Goal: Transaction & Acquisition: Book appointment/travel/reservation

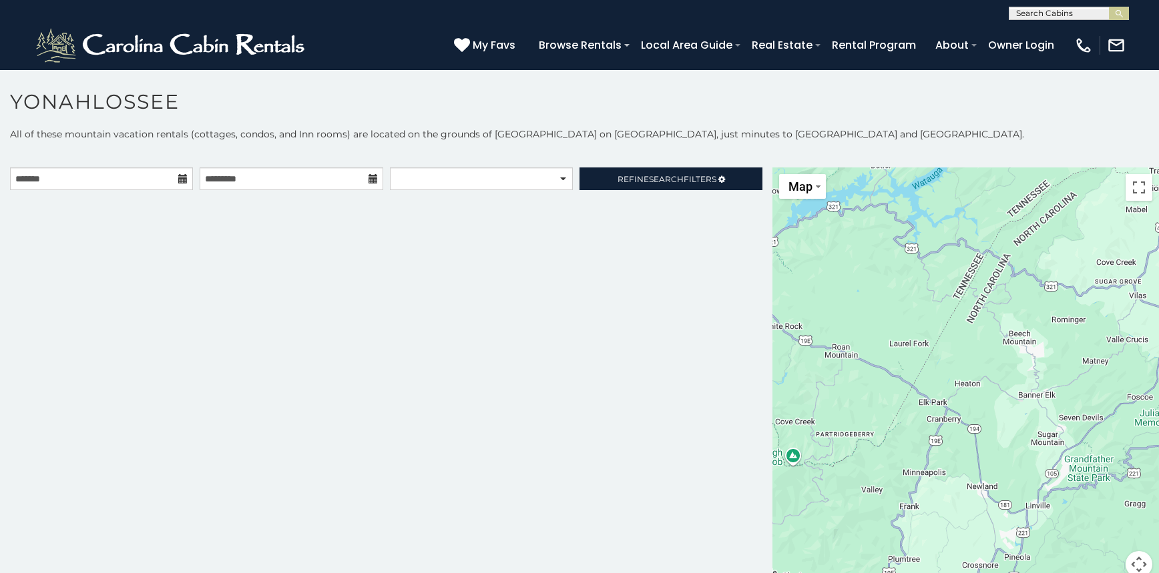
click at [183, 184] on icon at bounding box center [182, 178] width 9 height 9
click at [128, 178] on input "text" at bounding box center [101, 179] width 183 height 23
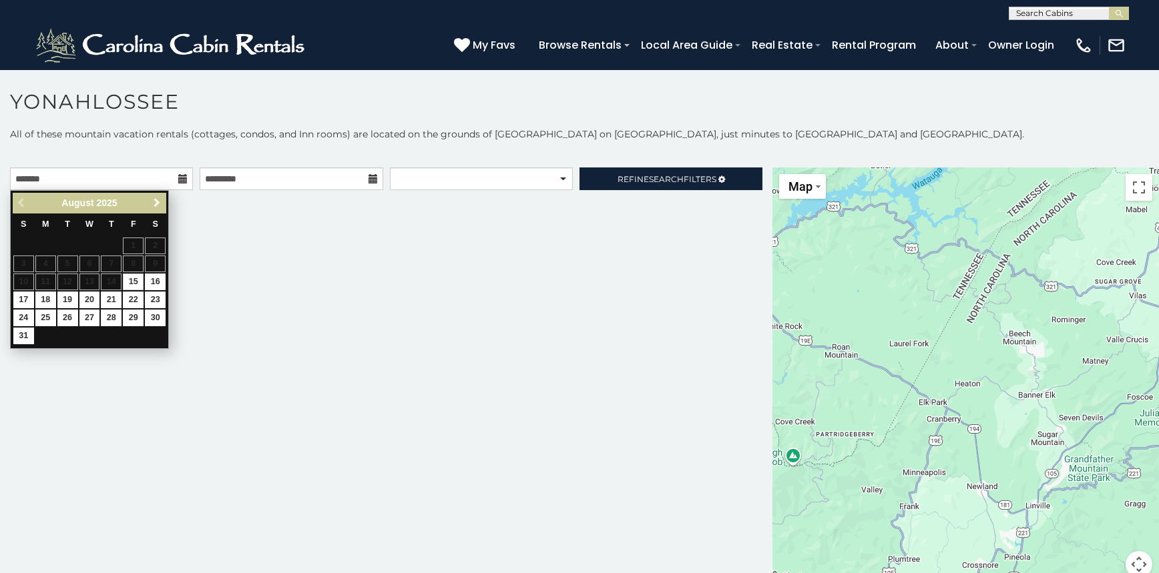
click at [159, 202] on span "Next" at bounding box center [157, 203] width 11 height 11
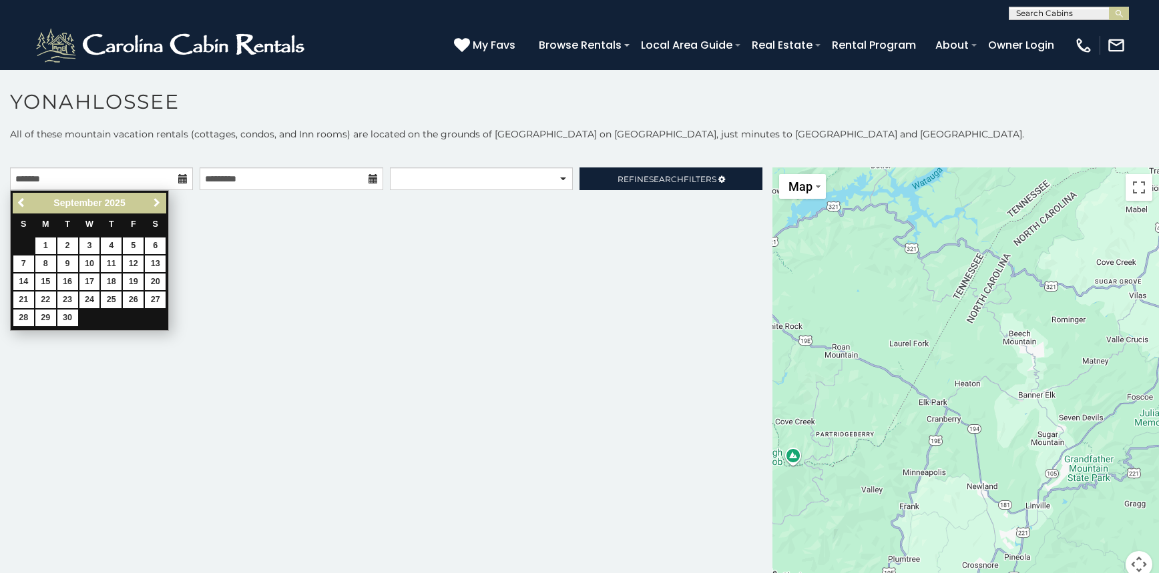
click at [159, 202] on span "Next" at bounding box center [157, 203] width 11 height 11
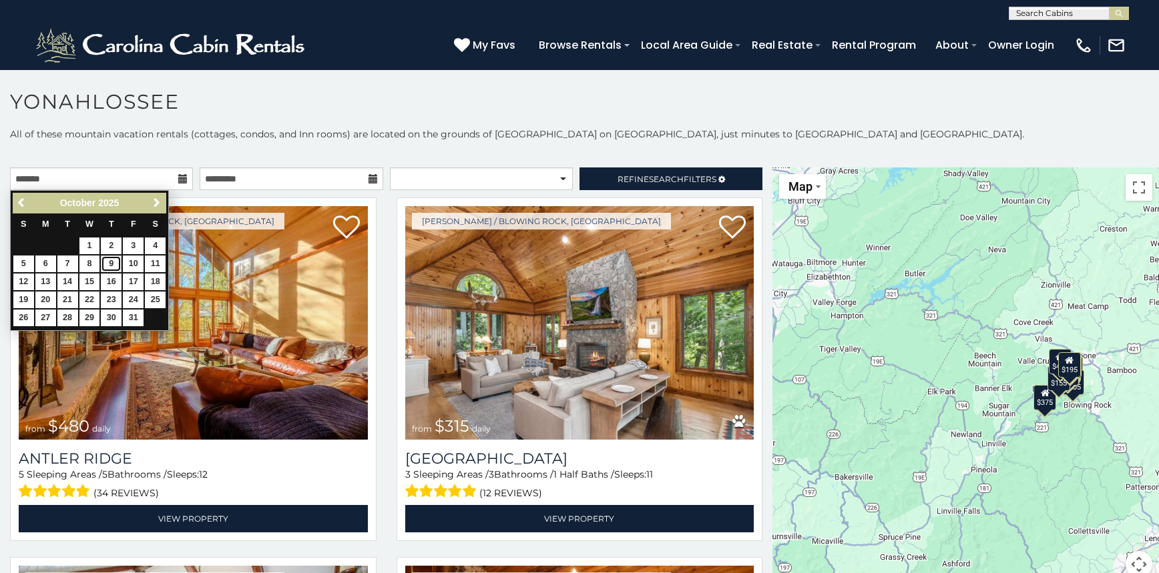
click at [107, 264] on link "9" at bounding box center [111, 264] width 21 height 17
type input "**********"
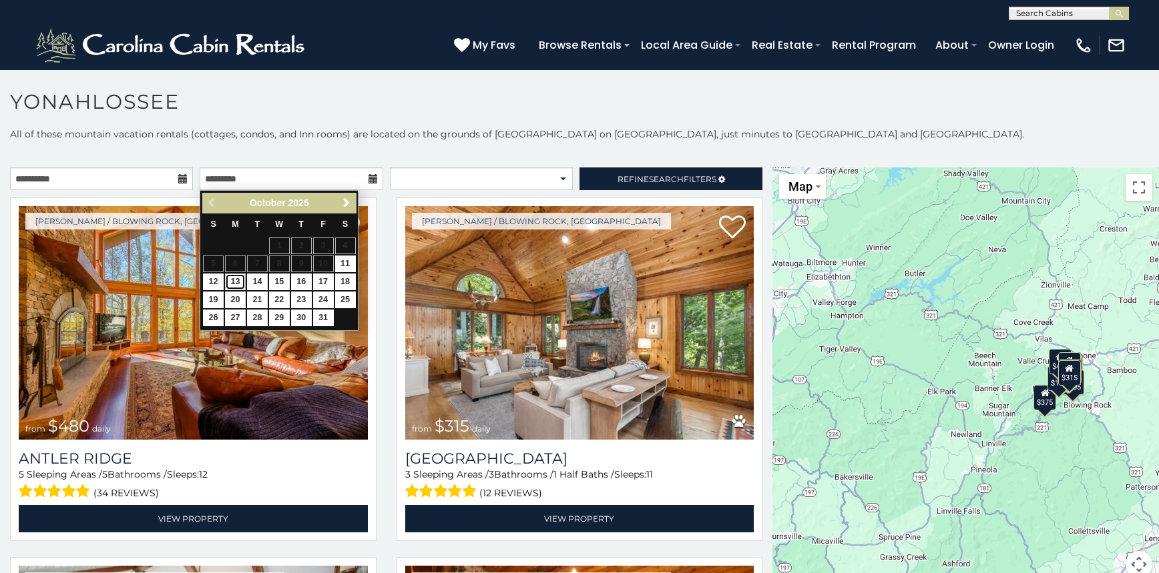
click at [233, 282] on link "13" at bounding box center [235, 282] width 21 height 17
type input "**********"
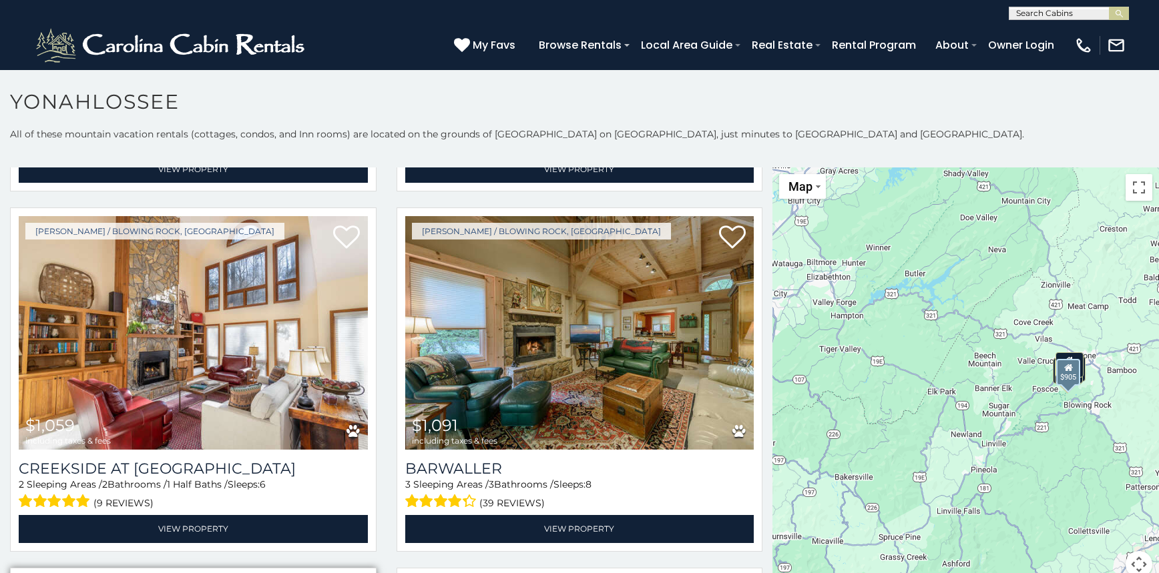
scroll to position [322, 0]
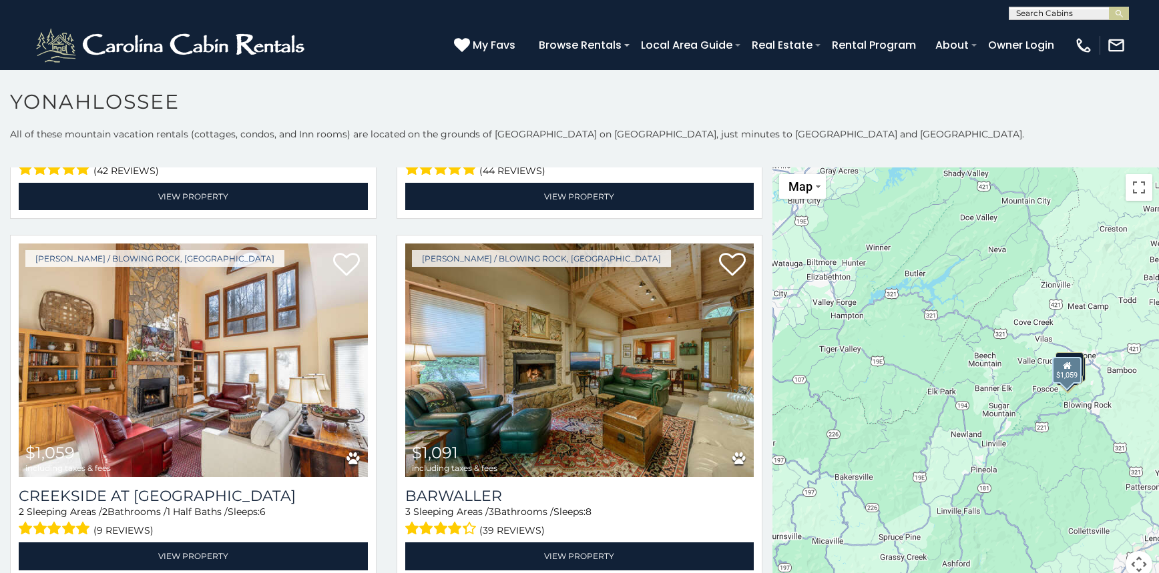
click at [160, 381] on img at bounding box center [193, 361] width 349 height 234
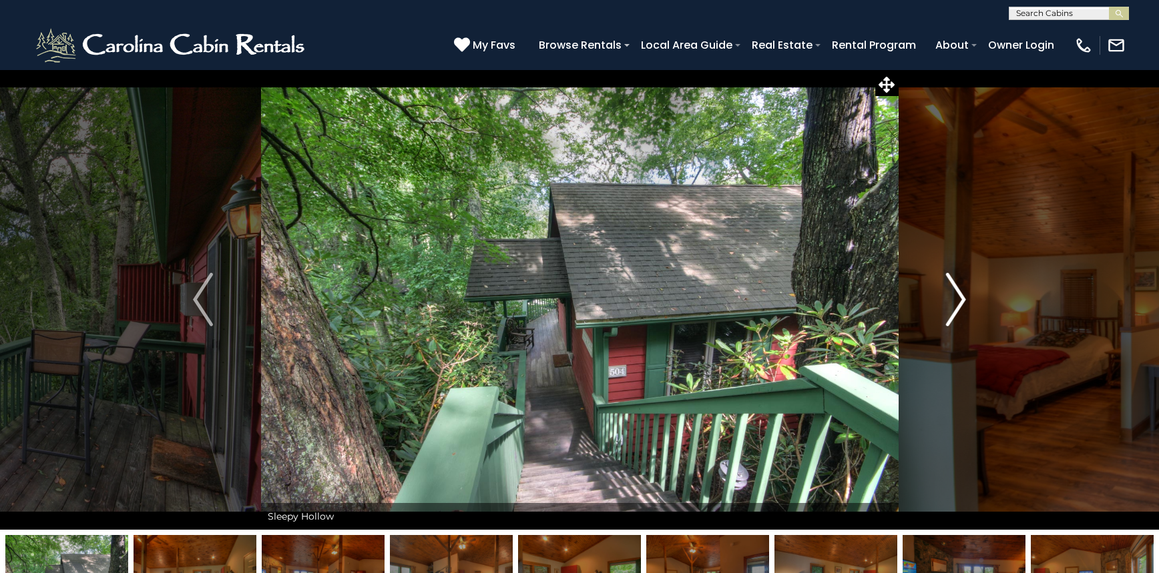
click at [955, 310] on img "Next" at bounding box center [956, 299] width 20 height 53
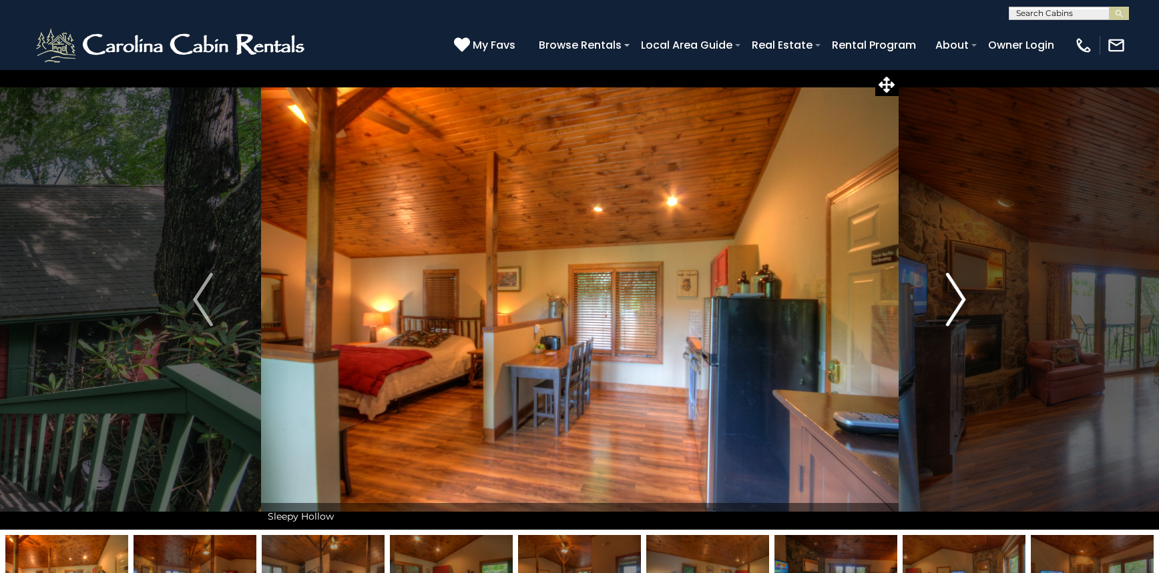
click at [955, 310] on img "Next" at bounding box center [956, 299] width 20 height 53
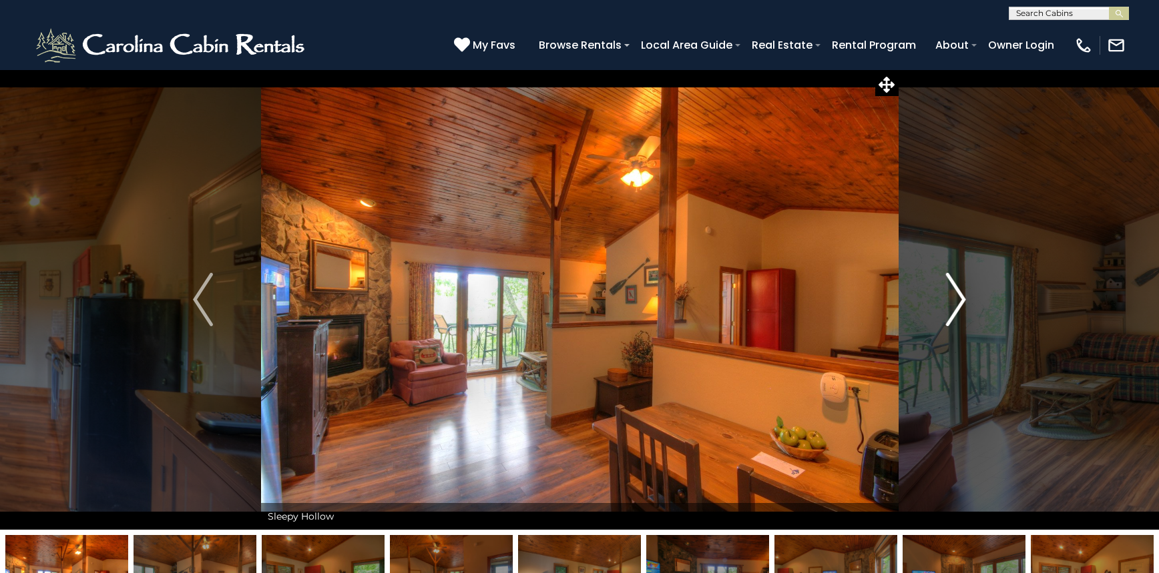
click at [955, 310] on img "Next" at bounding box center [956, 299] width 20 height 53
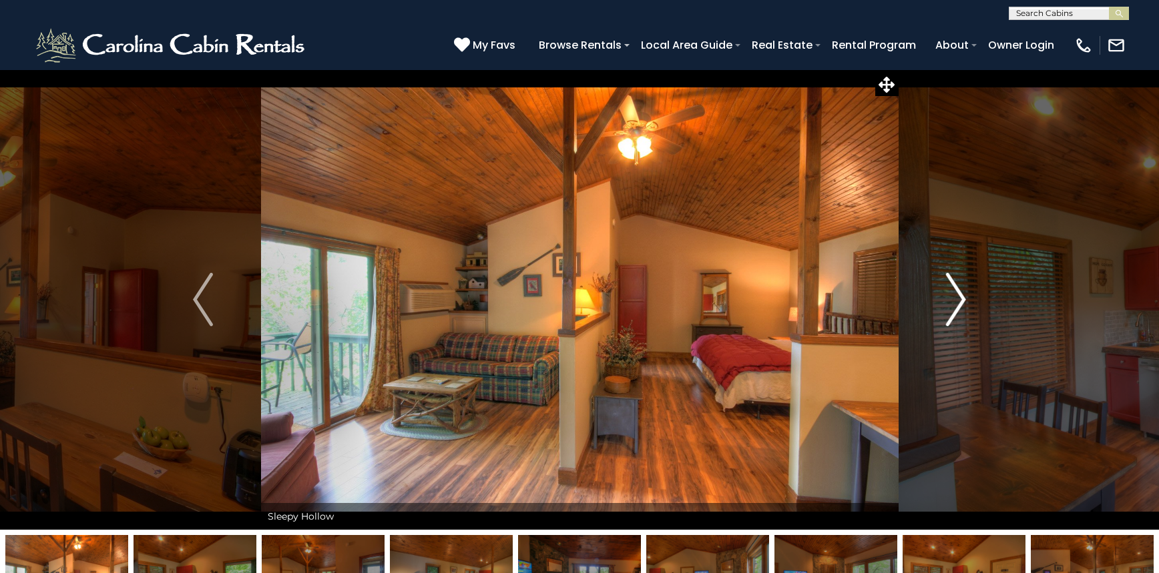
click at [955, 310] on img "Next" at bounding box center [956, 299] width 20 height 53
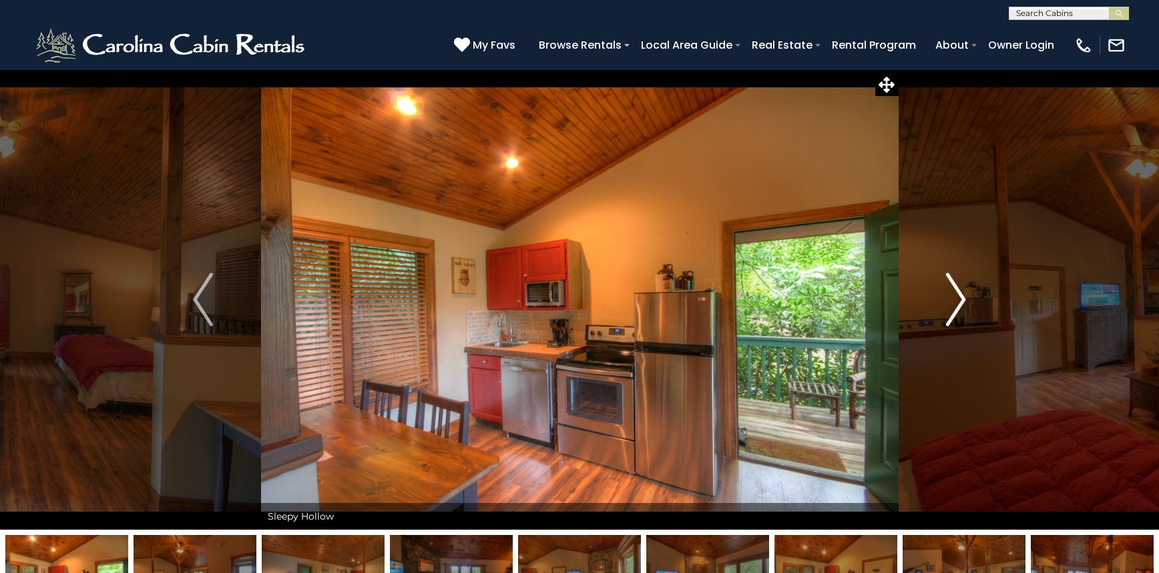
click at [955, 310] on img "Next" at bounding box center [956, 299] width 20 height 53
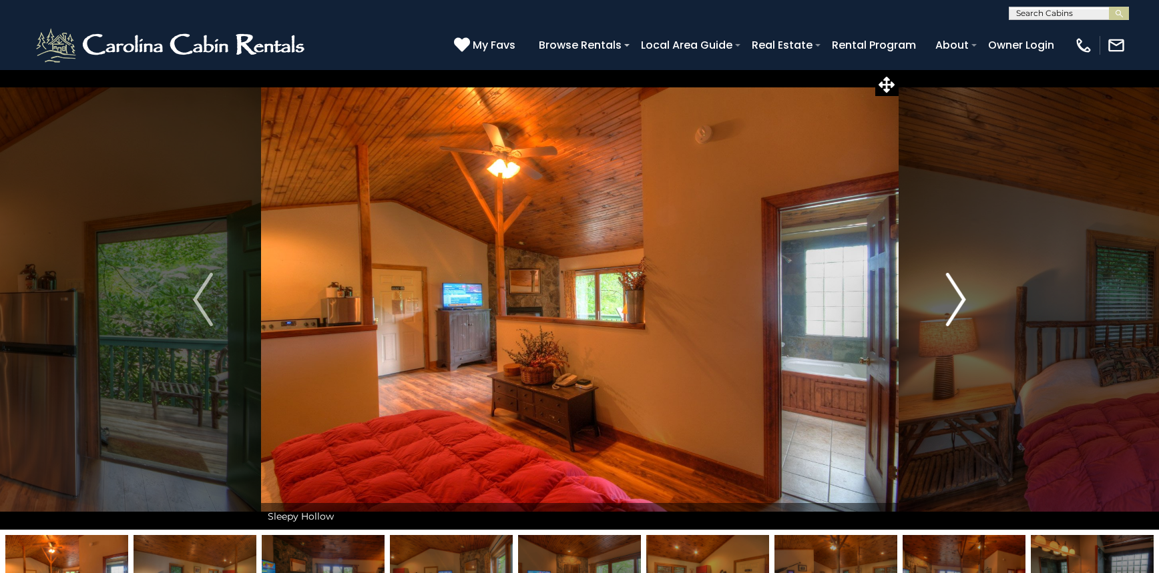
click at [955, 310] on img "Next" at bounding box center [956, 299] width 20 height 53
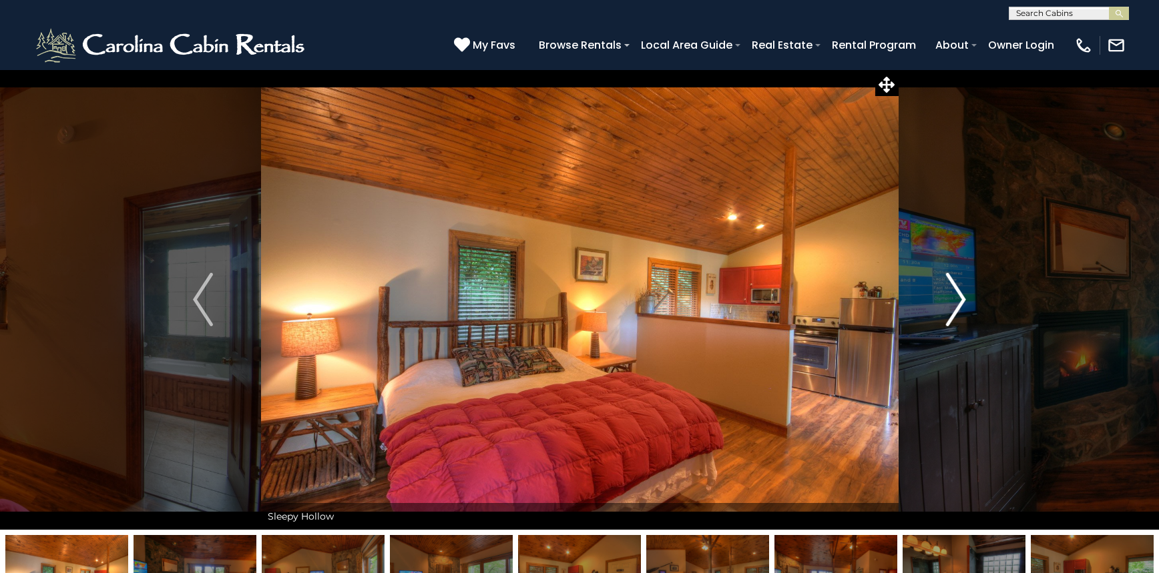
click at [955, 310] on img "Next" at bounding box center [956, 299] width 20 height 53
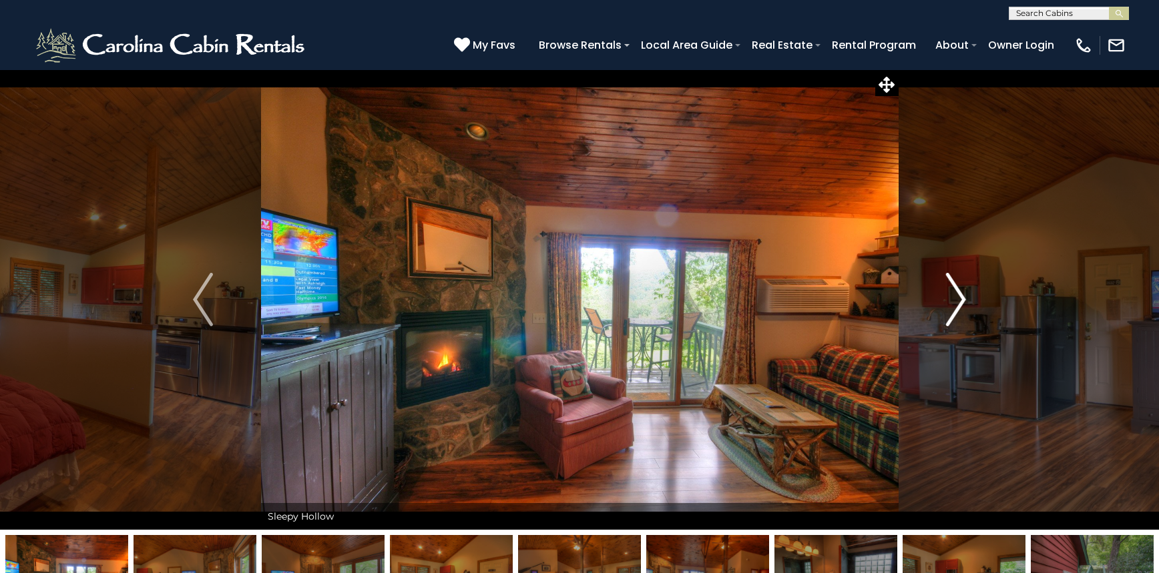
click at [955, 310] on img "Next" at bounding box center [956, 299] width 20 height 53
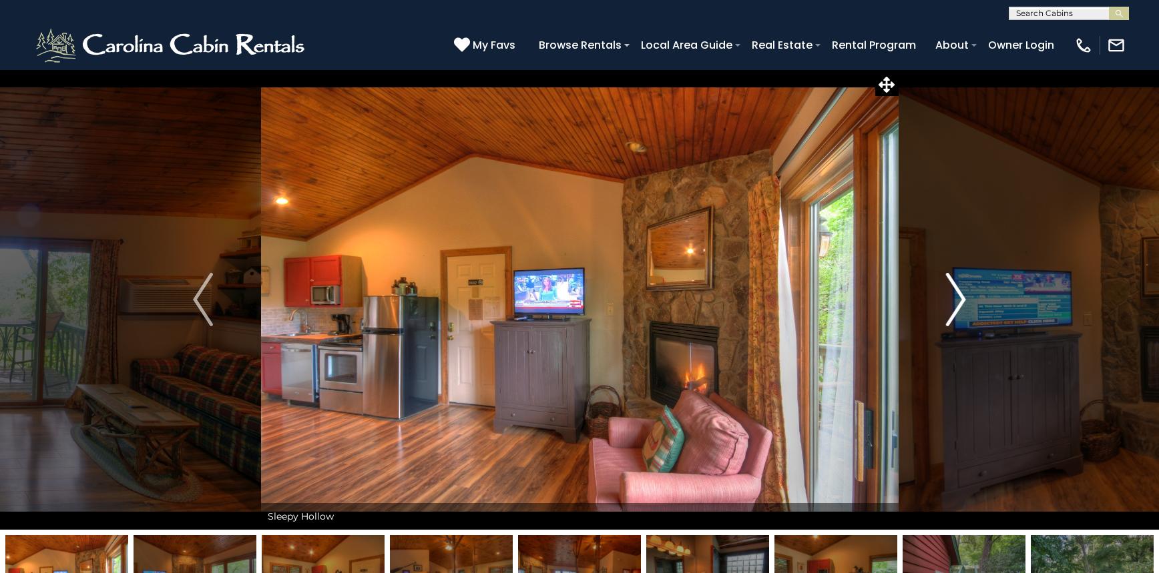
click at [955, 310] on img "Next" at bounding box center [956, 299] width 20 height 53
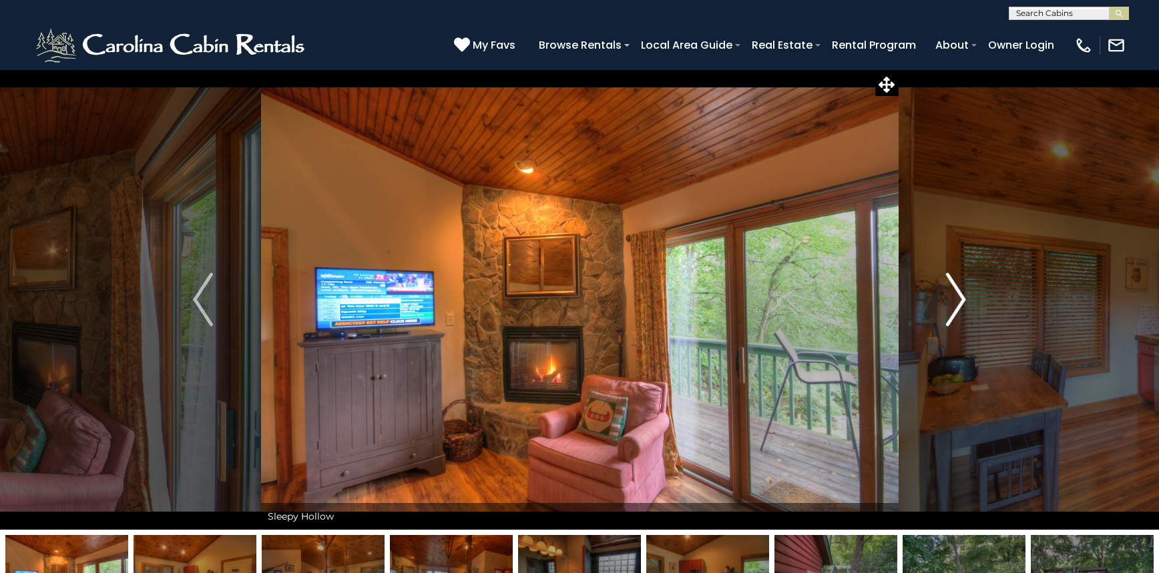
click at [955, 310] on img "Next" at bounding box center [956, 299] width 20 height 53
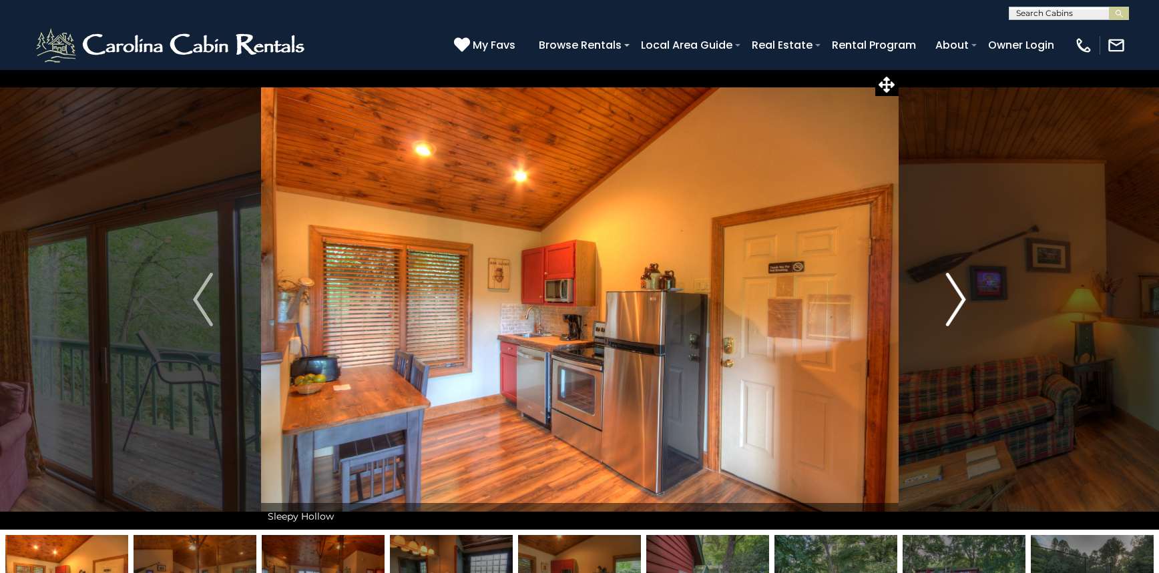
click at [955, 310] on img "Next" at bounding box center [956, 299] width 20 height 53
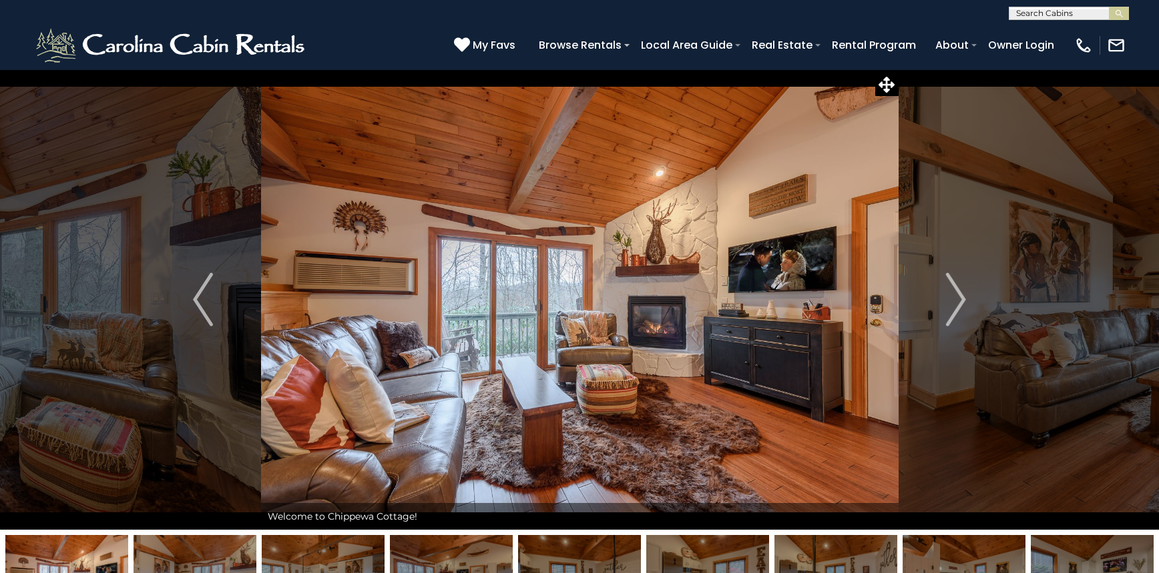
click at [718, 373] on img at bounding box center [580, 299] width 638 height 461
click at [958, 298] on img "Next" at bounding box center [956, 299] width 20 height 53
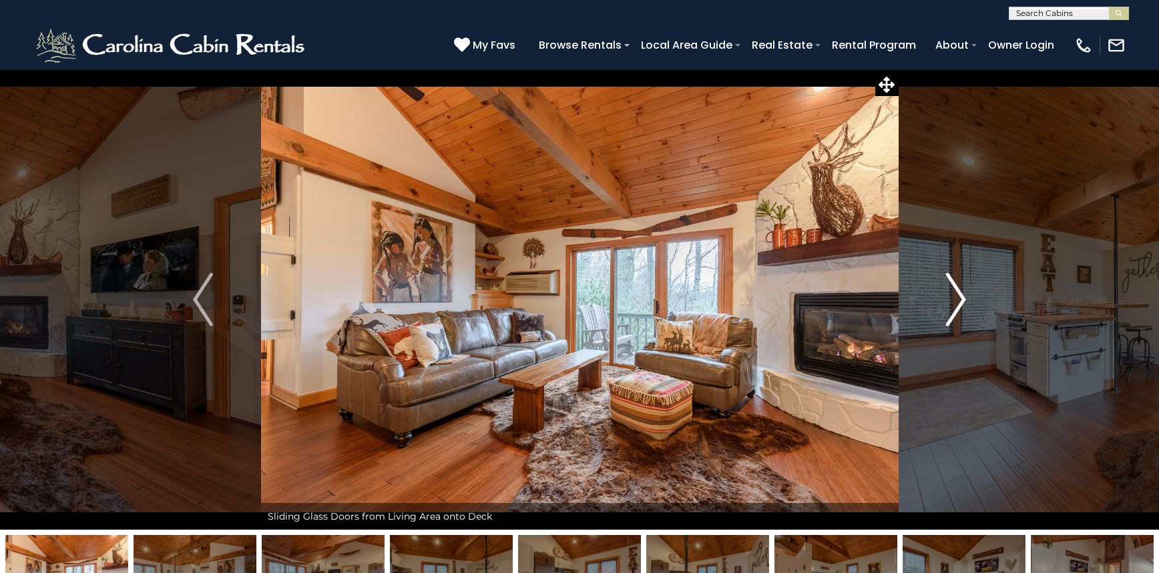
click at [958, 298] on img "Next" at bounding box center [956, 299] width 20 height 53
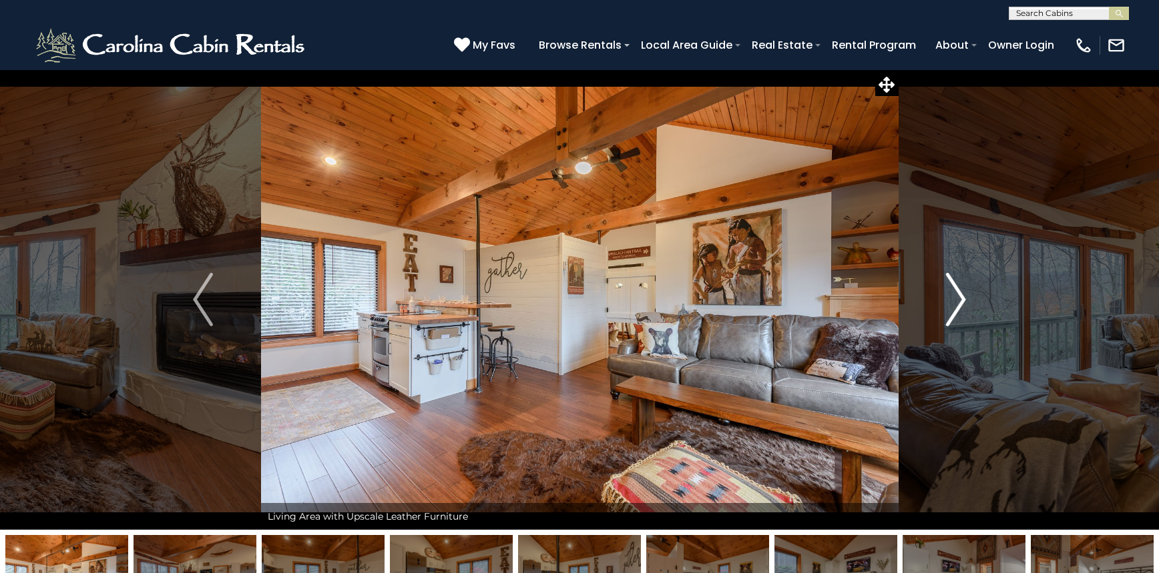
click at [958, 298] on img "Next" at bounding box center [956, 299] width 20 height 53
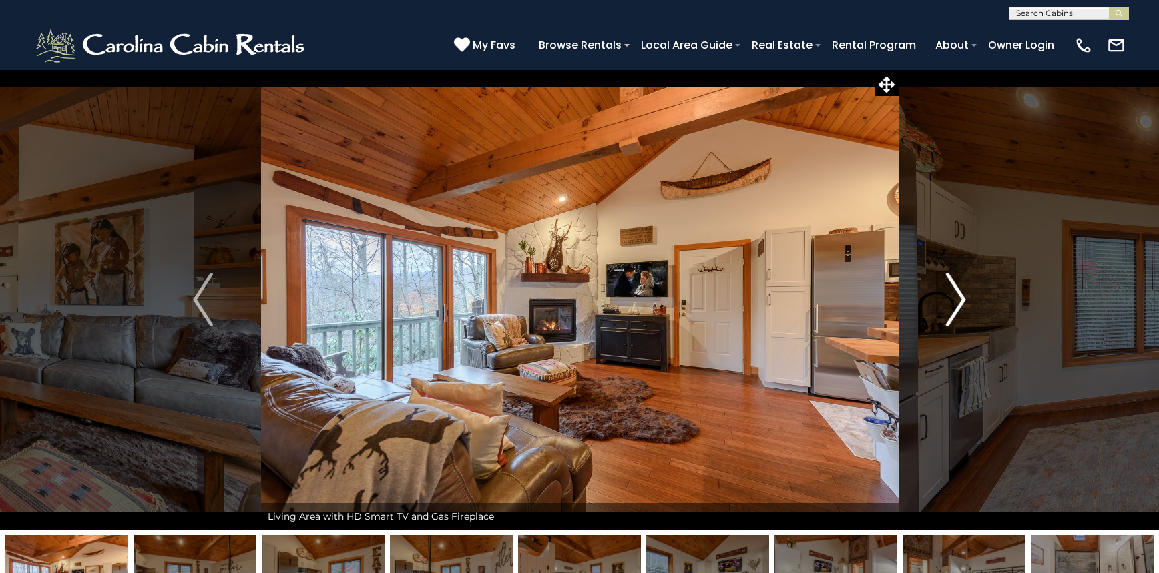
click at [958, 298] on img "Next" at bounding box center [956, 299] width 20 height 53
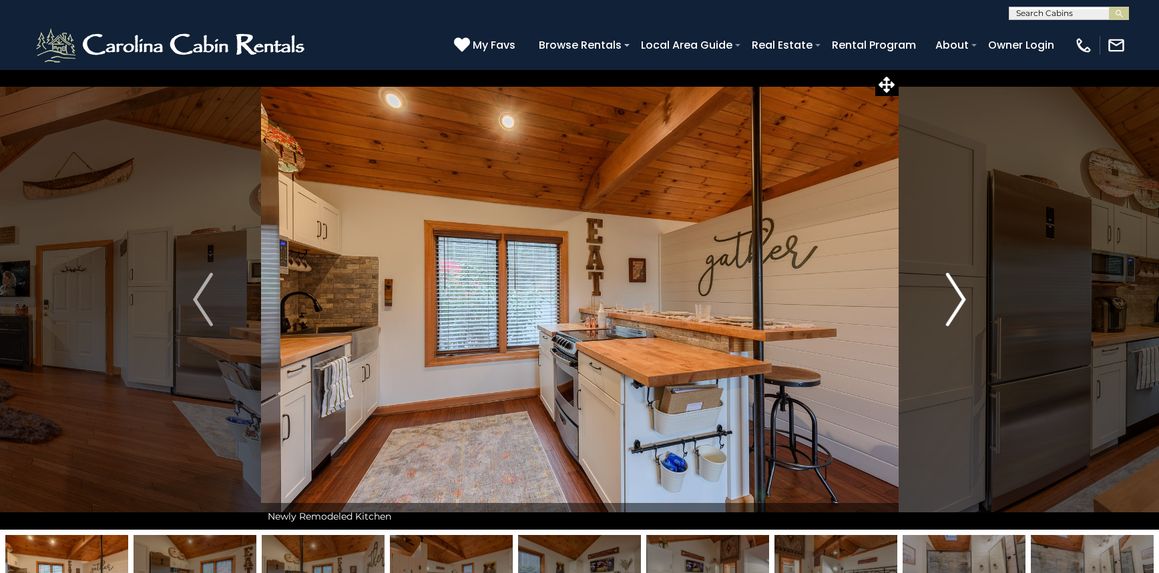
click at [958, 298] on img "Next" at bounding box center [956, 299] width 20 height 53
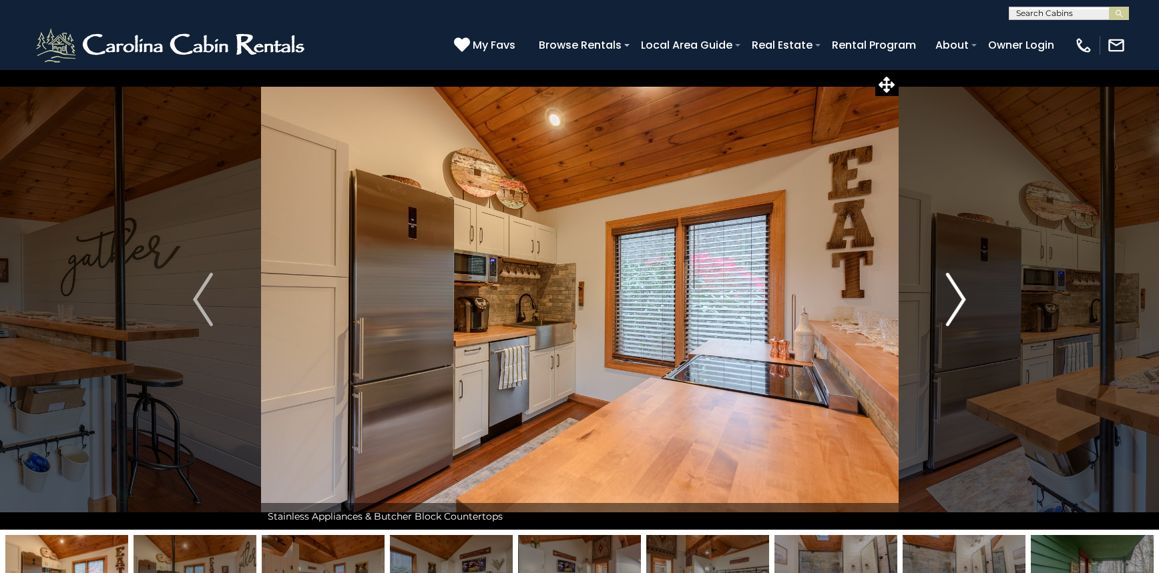
click at [958, 298] on img "Next" at bounding box center [956, 299] width 20 height 53
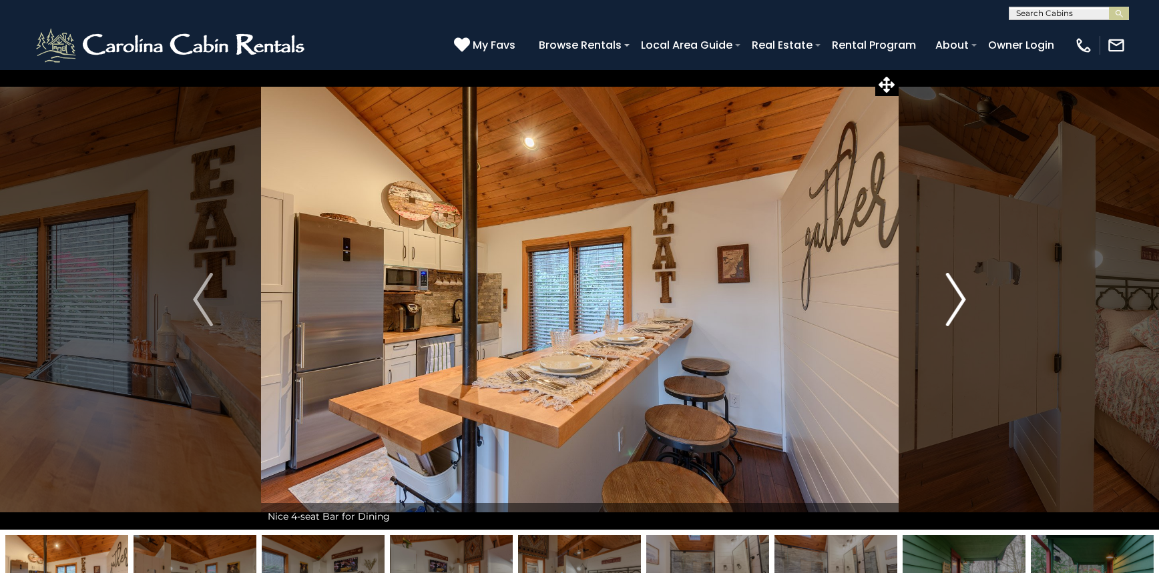
click at [958, 298] on img "Next" at bounding box center [956, 299] width 20 height 53
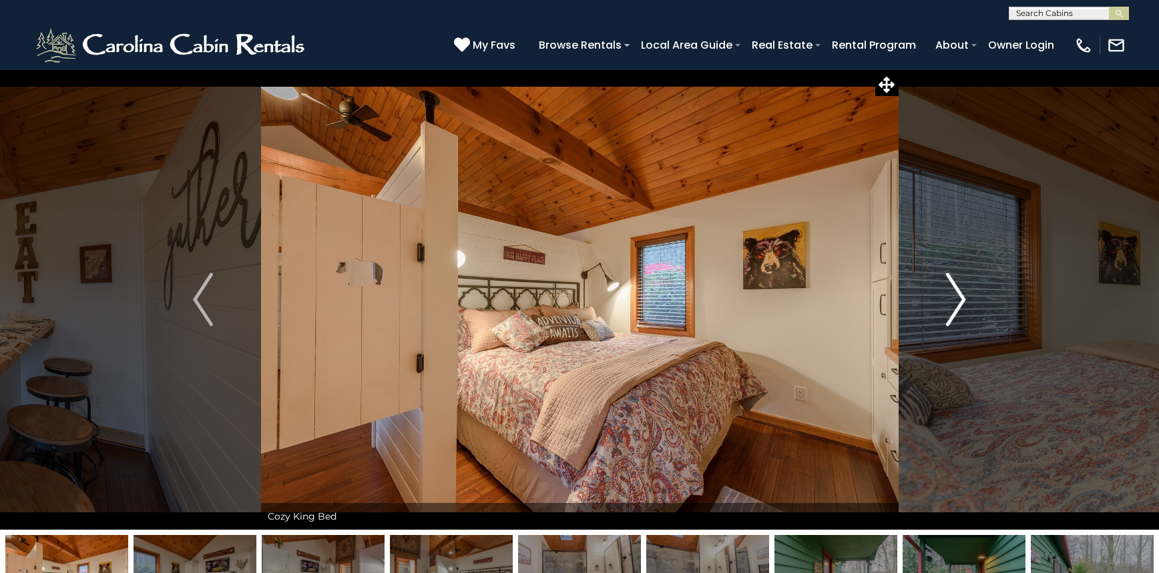
click at [958, 298] on img "Next" at bounding box center [956, 299] width 20 height 53
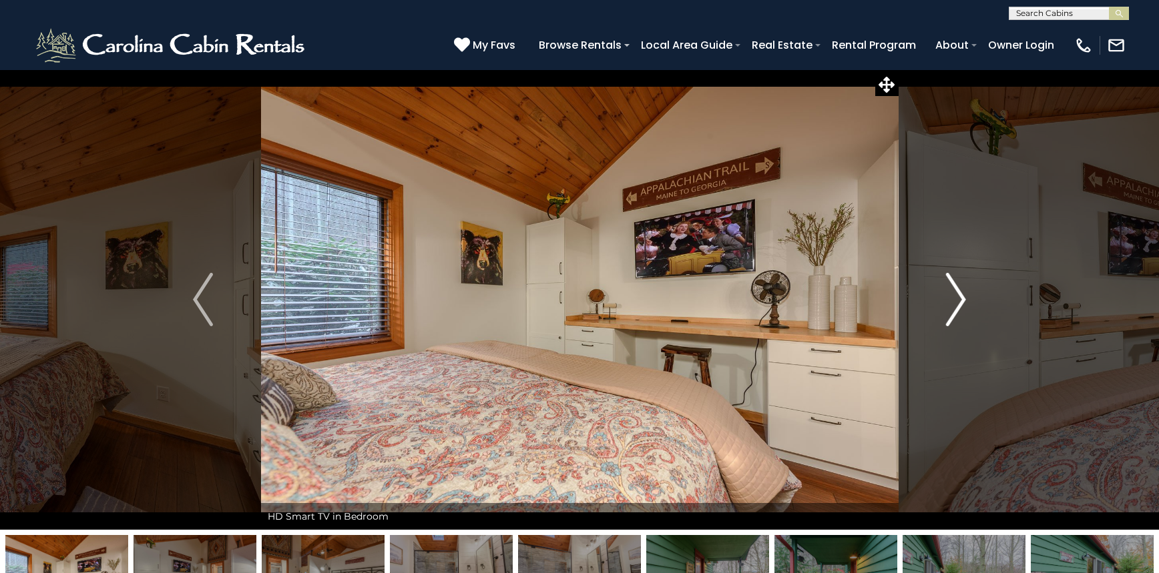
click at [958, 298] on img "Next" at bounding box center [956, 299] width 20 height 53
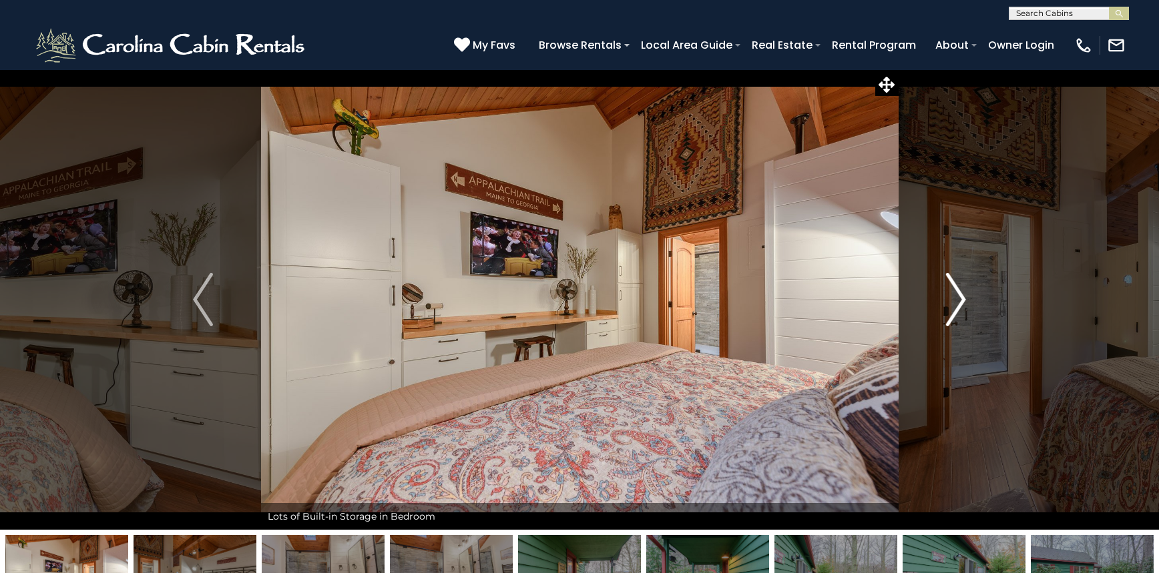
click at [958, 298] on img "Next" at bounding box center [956, 299] width 20 height 53
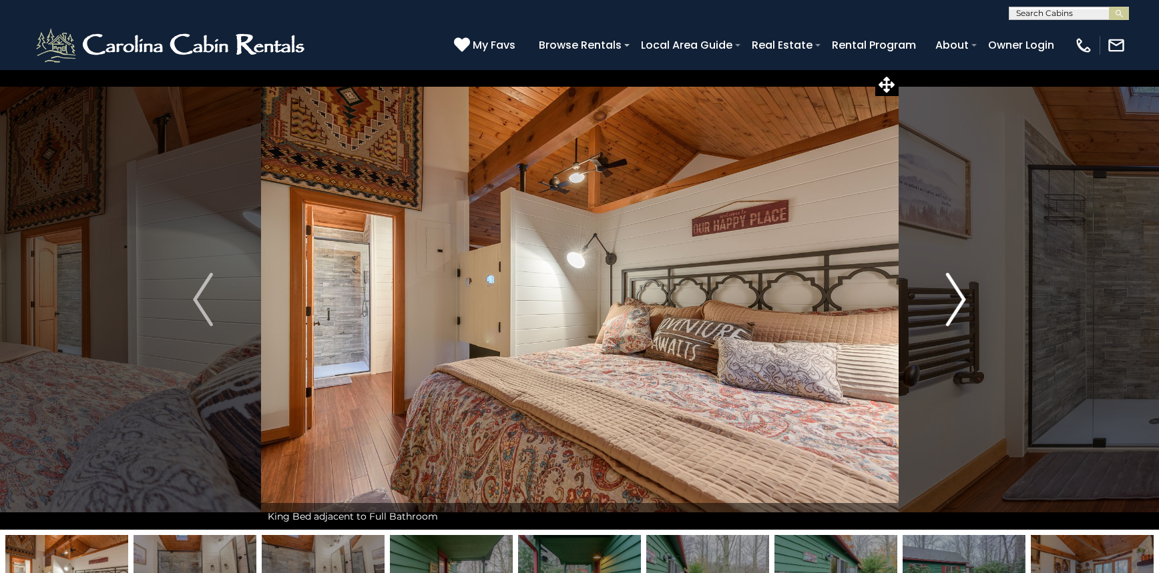
click at [958, 298] on img "Next" at bounding box center [956, 299] width 20 height 53
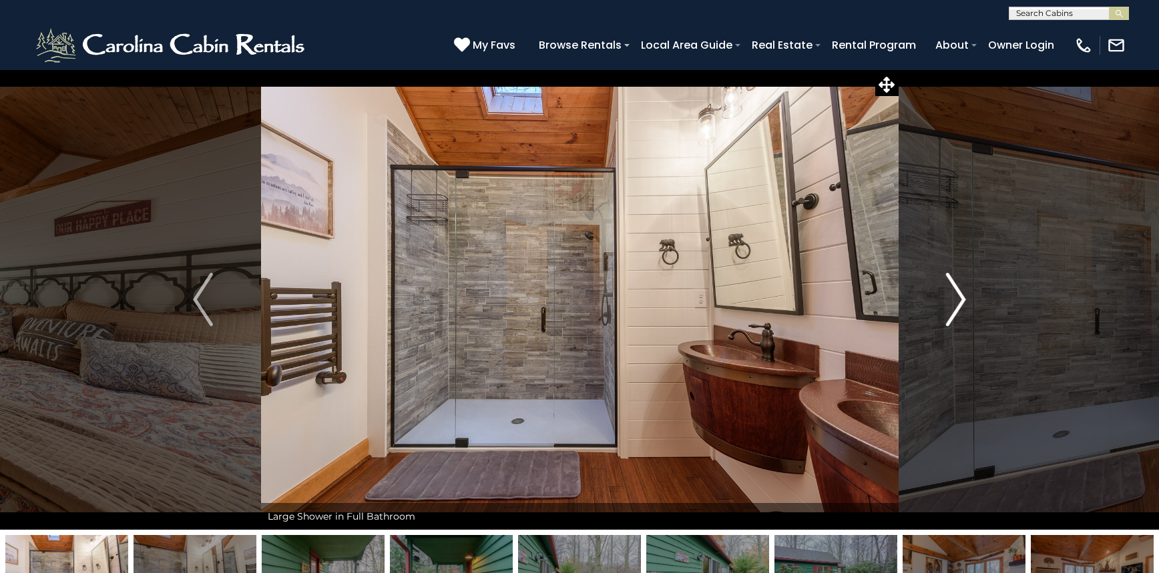
click at [958, 298] on img "Next" at bounding box center [956, 299] width 20 height 53
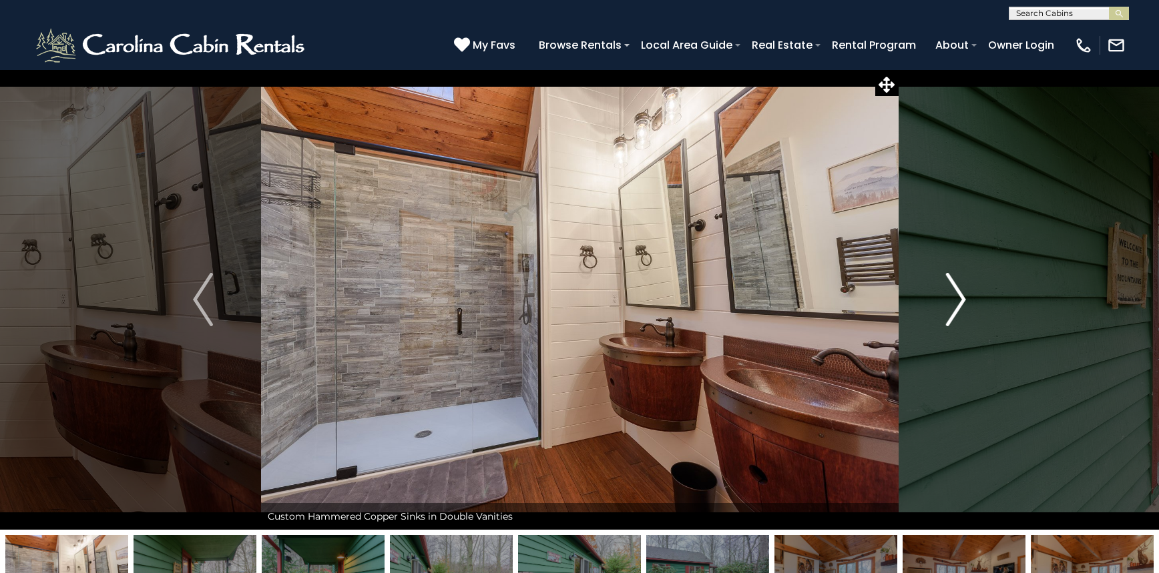
click at [958, 298] on img "Next" at bounding box center [956, 299] width 20 height 53
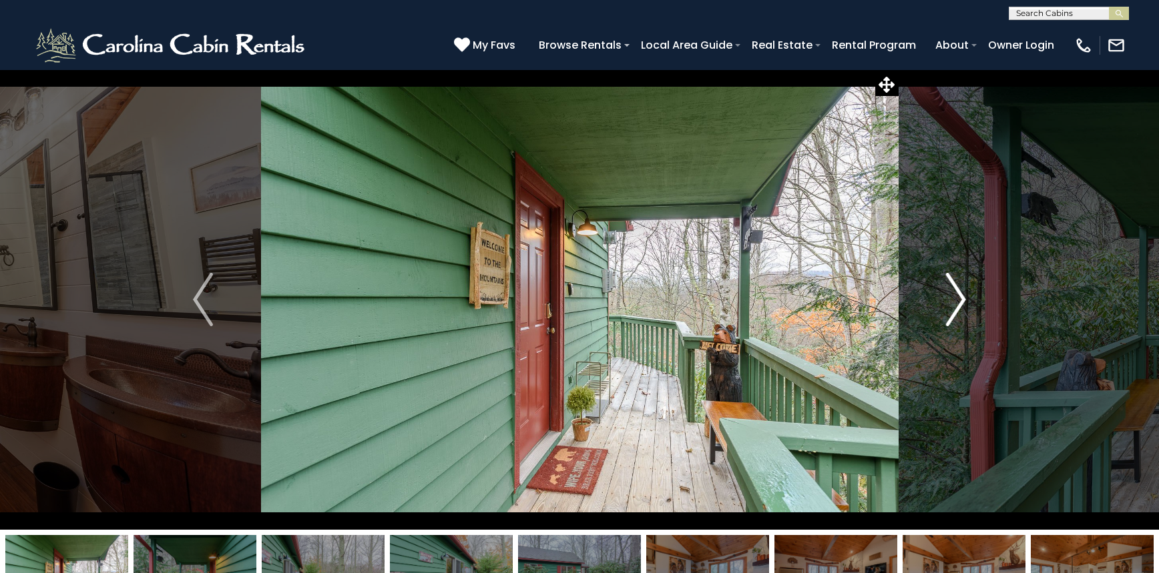
click at [958, 298] on img "Next" at bounding box center [956, 299] width 20 height 53
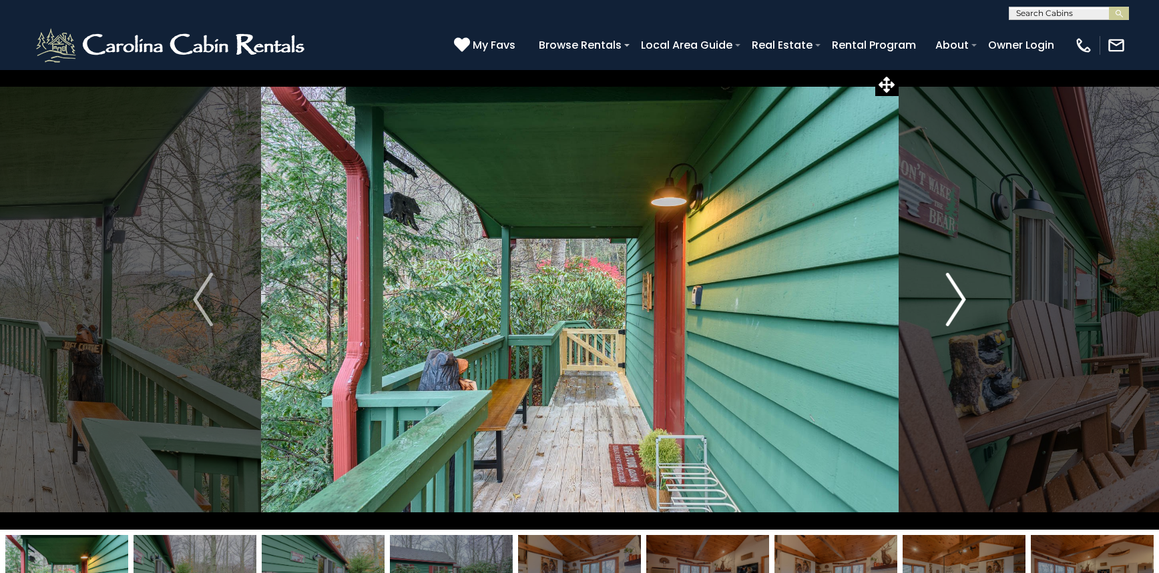
click at [958, 298] on img "Next" at bounding box center [956, 299] width 20 height 53
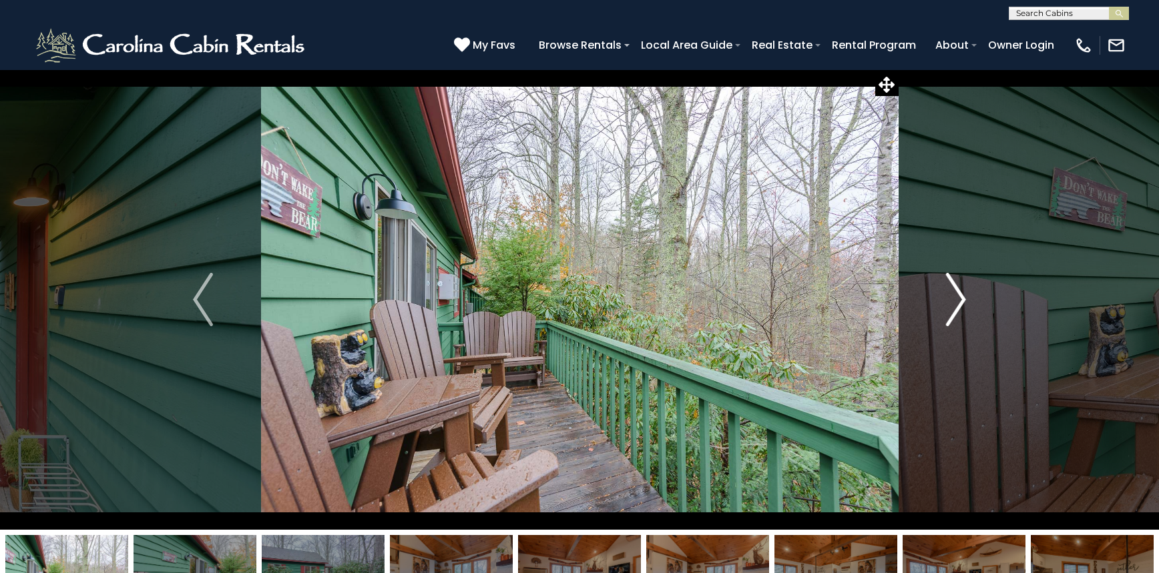
click at [958, 298] on img "Next" at bounding box center [956, 299] width 20 height 53
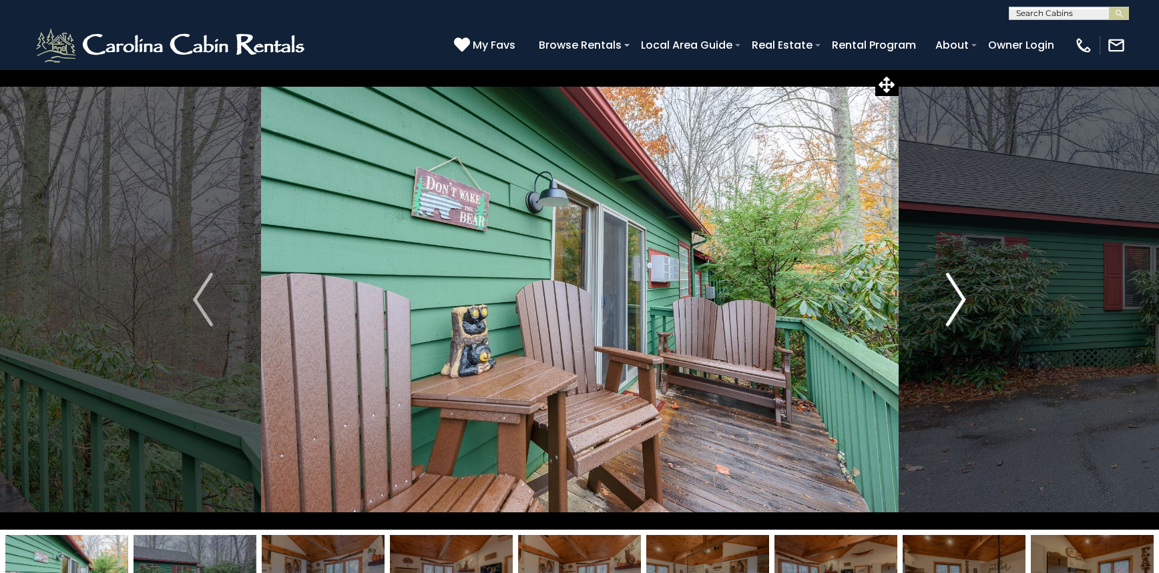
click at [958, 298] on img "Next" at bounding box center [956, 299] width 20 height 53
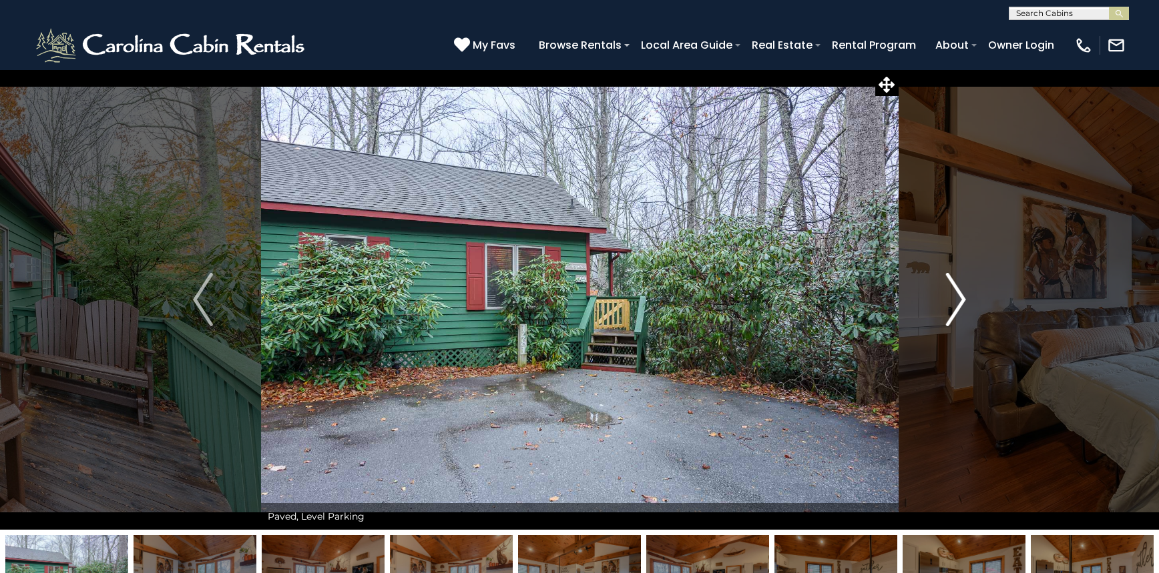
click at [958, 298] on img "Next" at bounding box center [956, 299] width 20 height 53
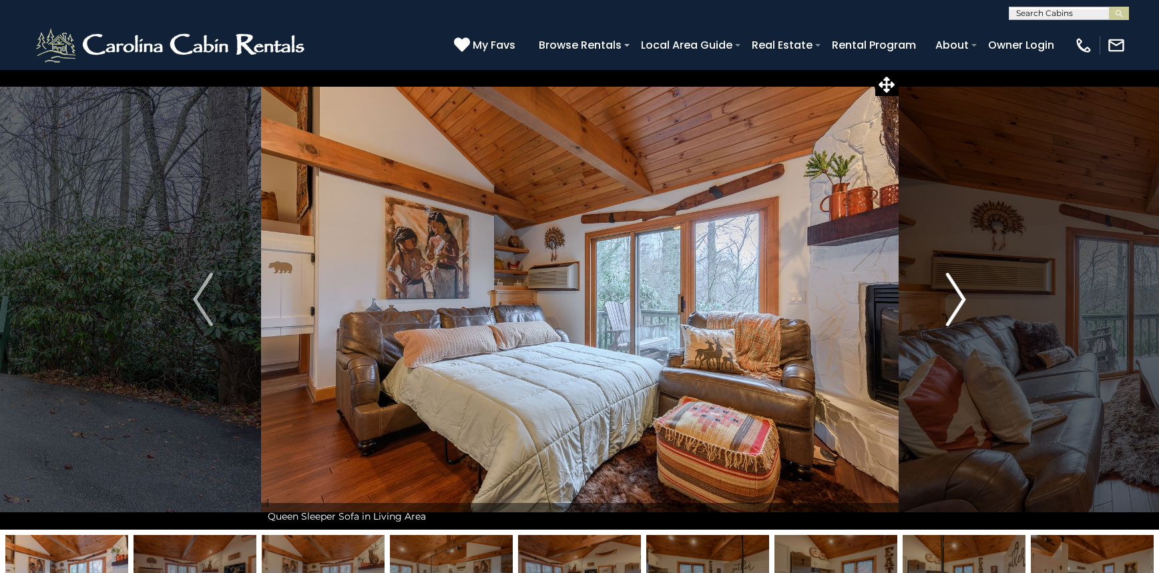
click at [958, 298] on img "Next" at bounding box center [956, 299] width 20 height 53
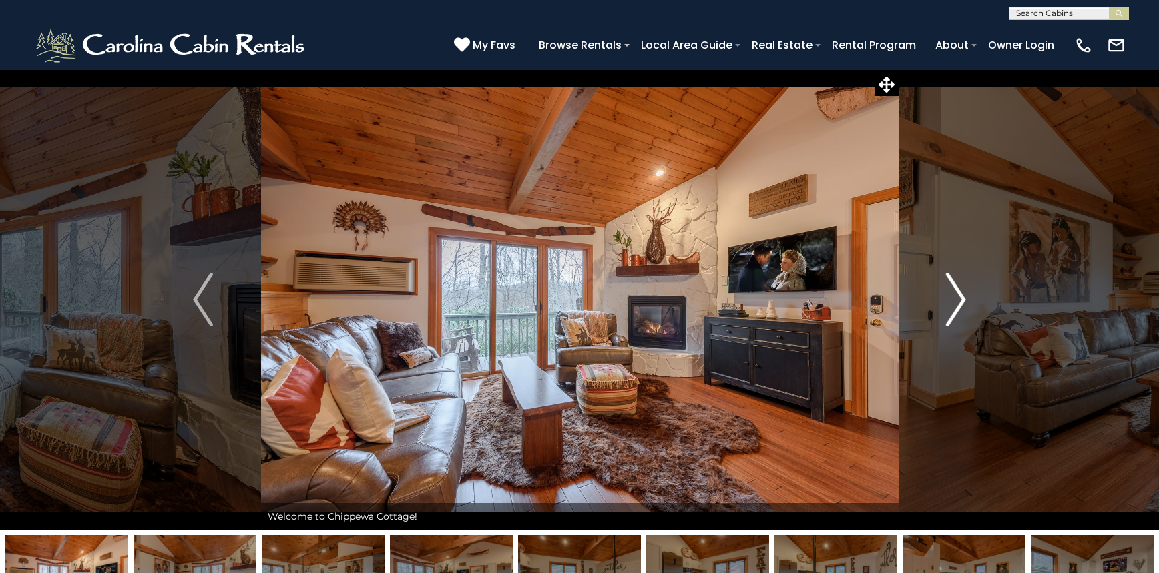
click at [958, 298] on img "Next" at bounding box center [956, 299] width 20 height 53
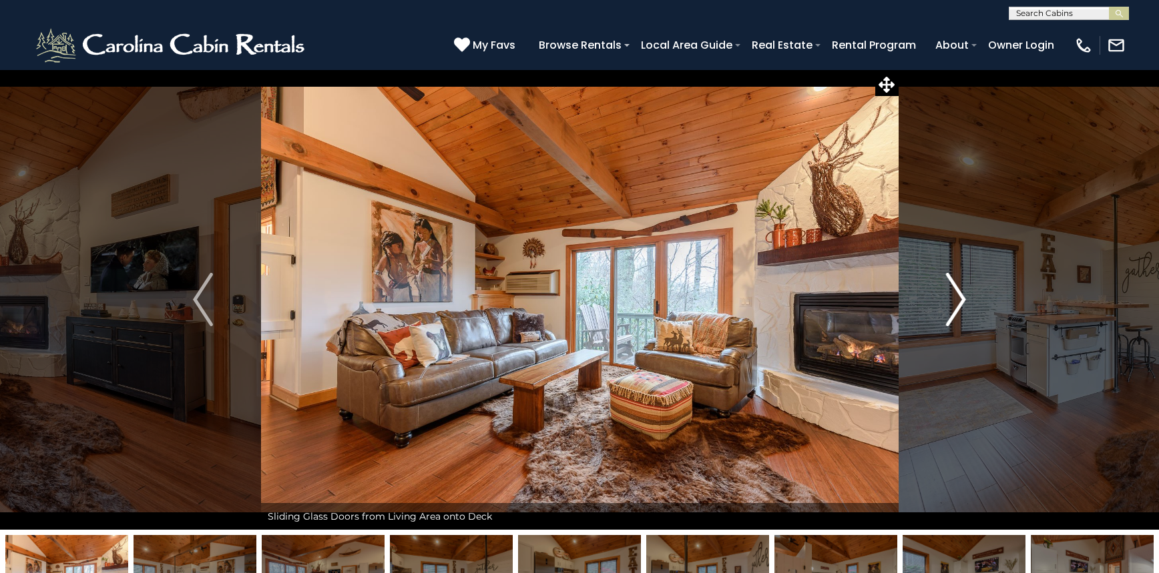
click at [958, 298] on img "Next" at bounding box center [956, 299] width 20 height 53
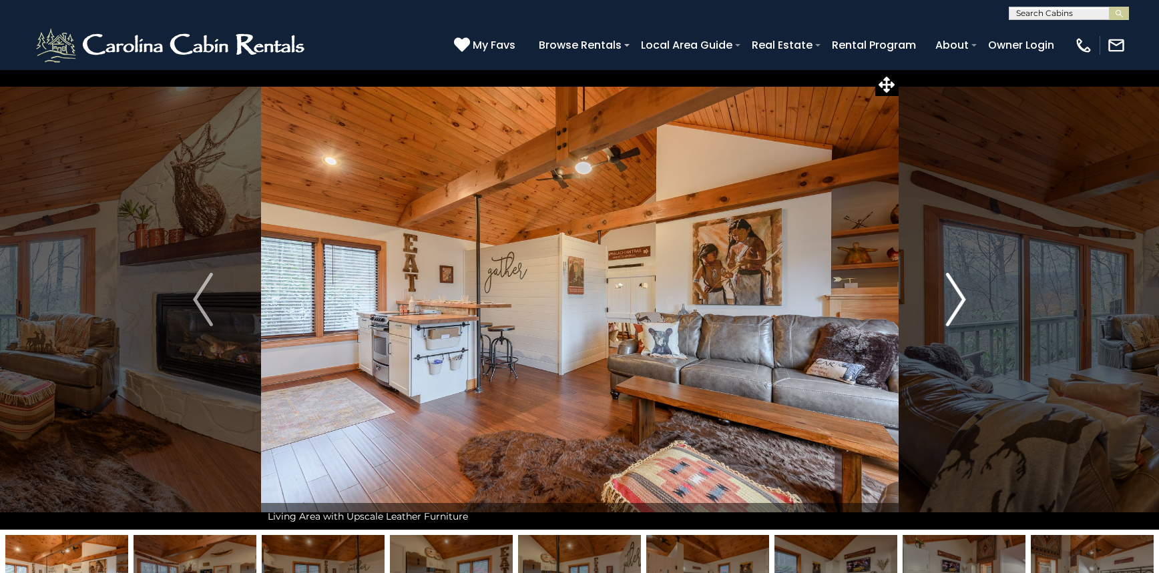
click at [958, 298] on img "Next" at bounding box center [956, 299] width 20 height 53
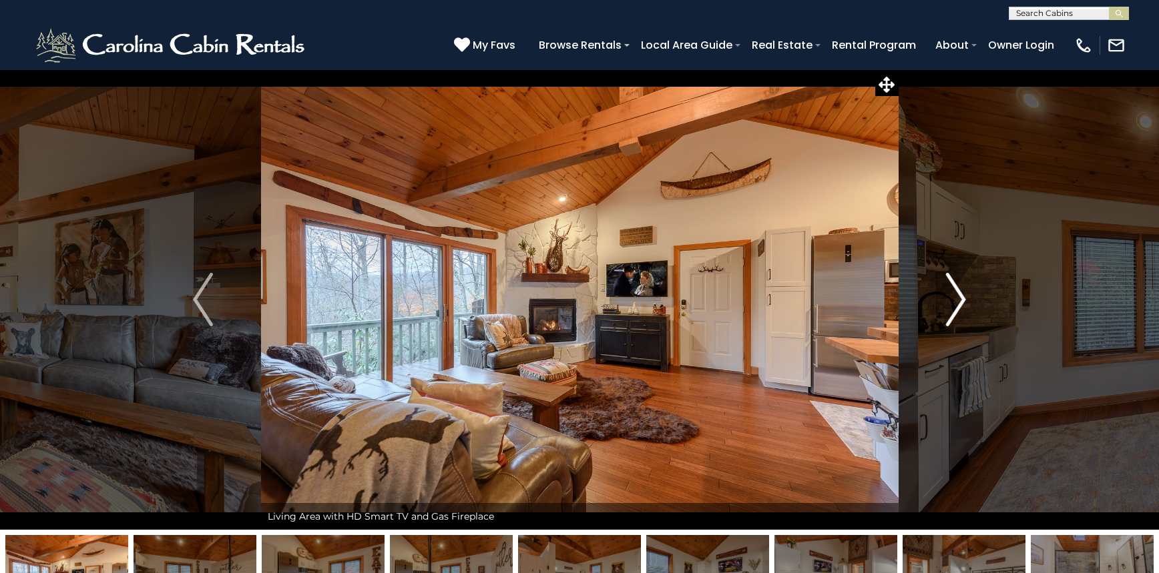
click at [958, 298] on img "Next" at bounding box center [956, 299] width 20 height 53
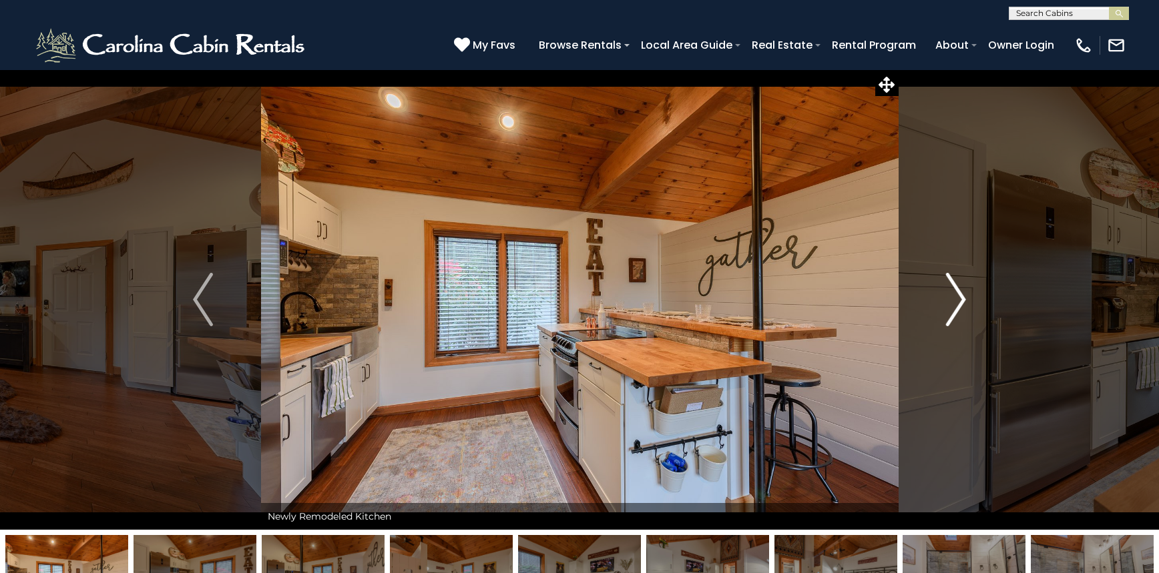
click at [958, 298] on img "Next" at bounding box center [956, 299] width 20 height 53
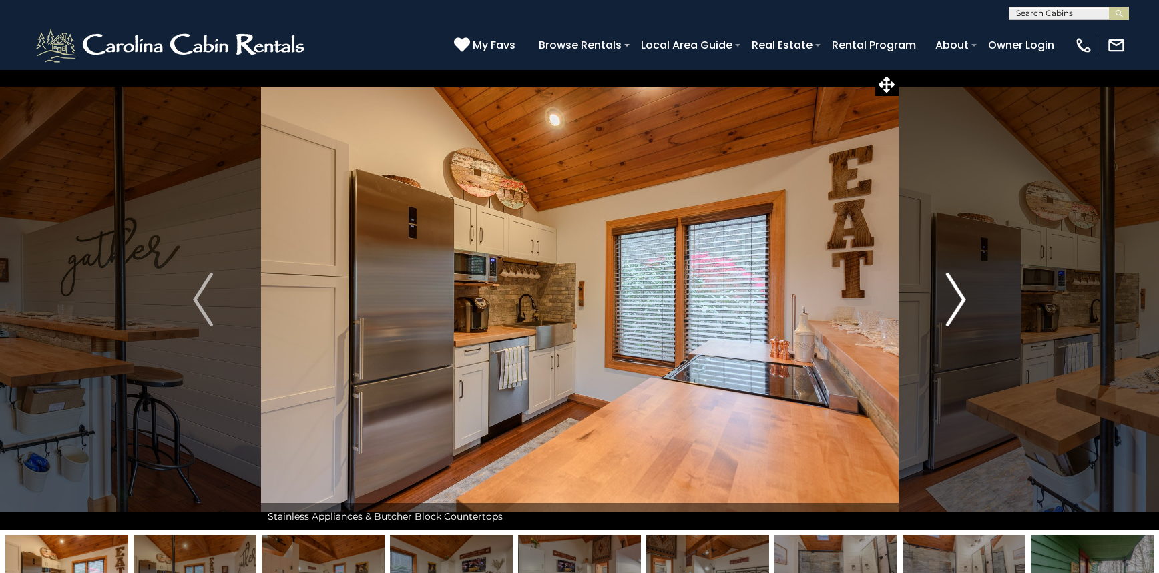
click at [958, 298] on img "Next" at bounding box center [956, 299] width 20 height 53
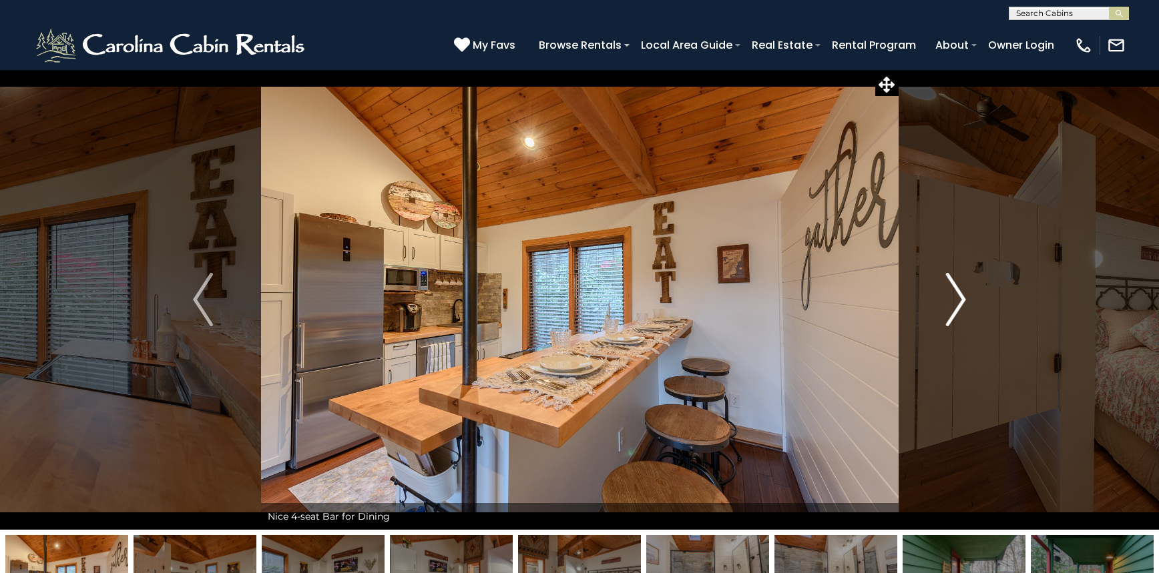
click at [958, 298] on img "Next" at bounding box center [956, 299] width 20 height 53
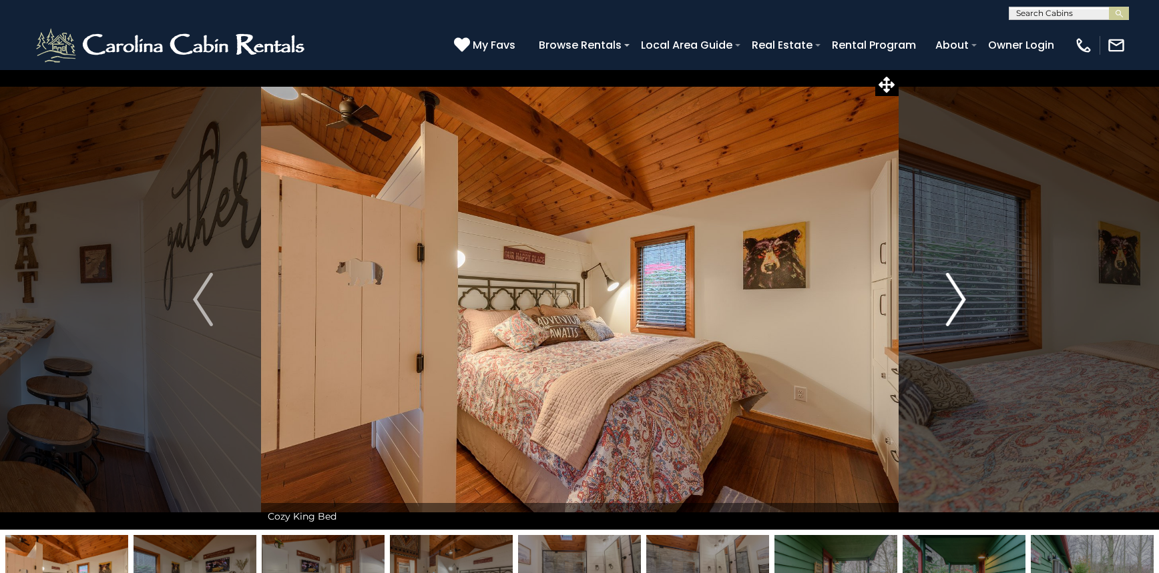
click at [958, 298] on img "Next" at bounding box center [956, 299] width 20 height 53
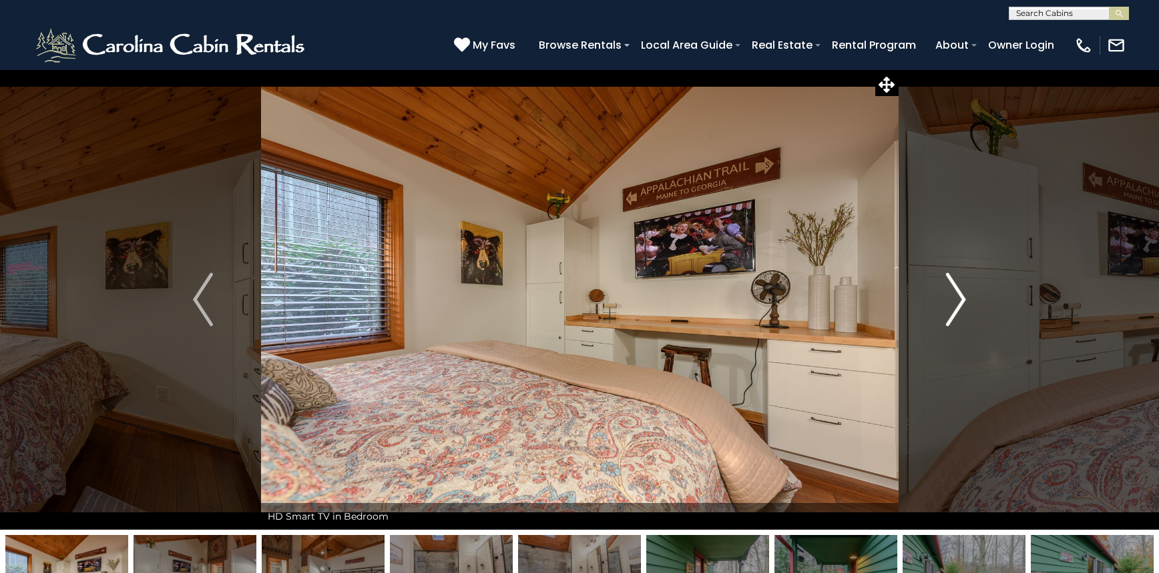
click at [958, 298] on img "Next" at bounding box center [956, 299] width 20 height 53
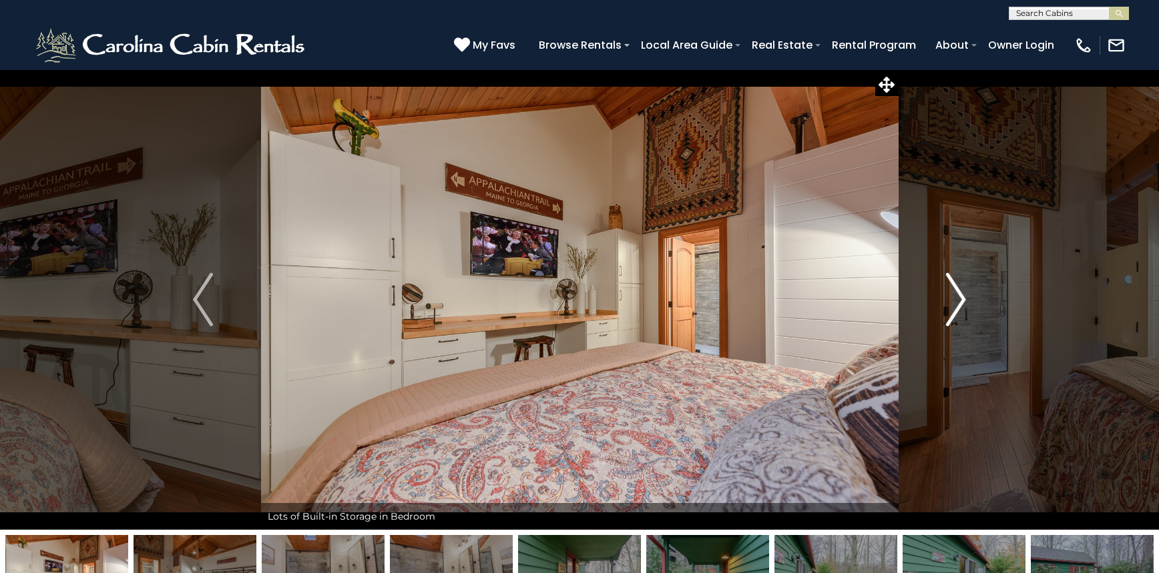
click at [958, 298] on img "Next" at bounding box center [956, 299] width 20 height 53
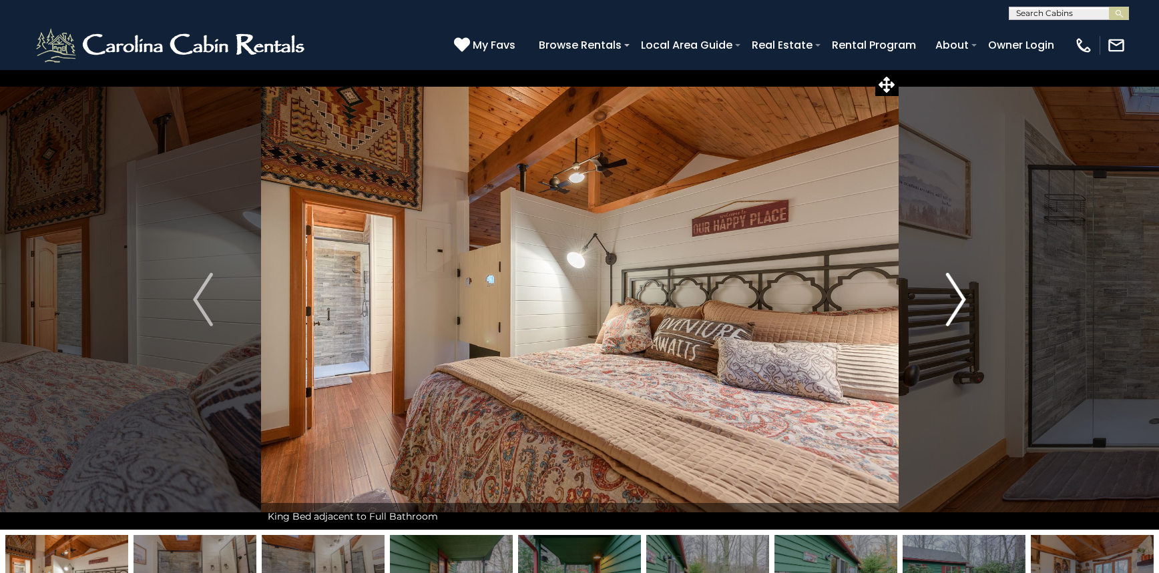
click at [958, 298] on img "Next" at bounding box center [956, 299] width 20 height 53
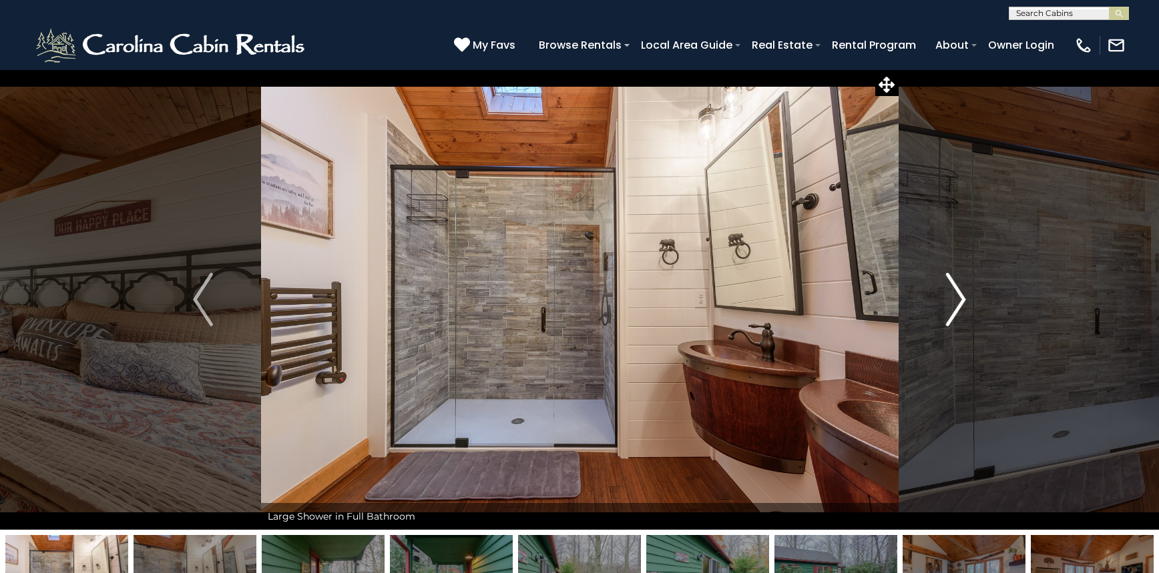
click at [958, 298] on img "Next" at bounding box center [956, 299] width 20 height 53
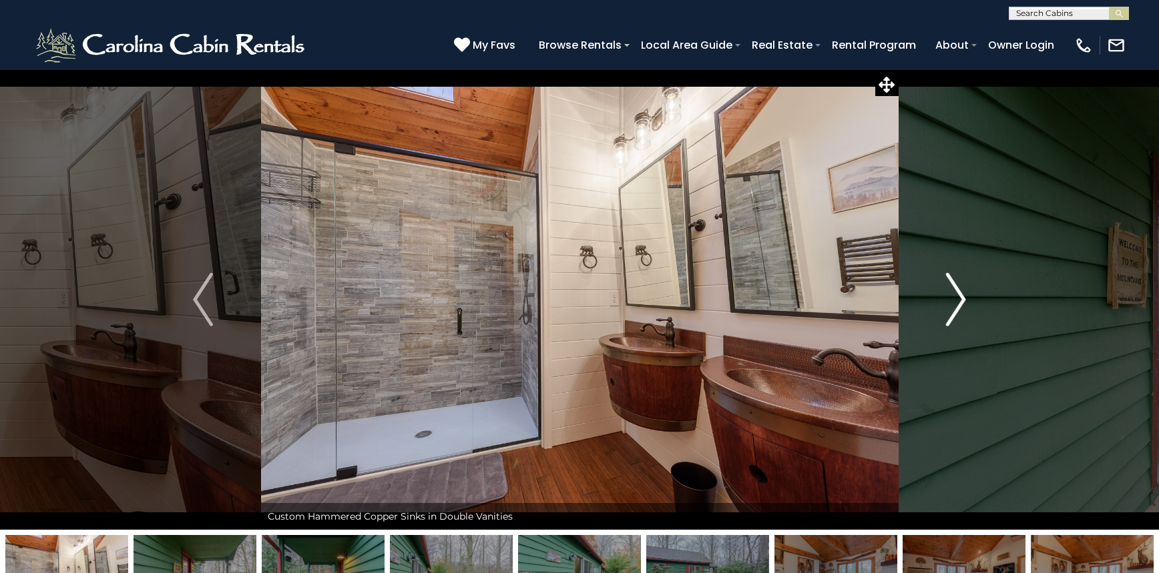
click at [958, 298] on img "Next" at bounding box center [956, 299] width 20 height 53
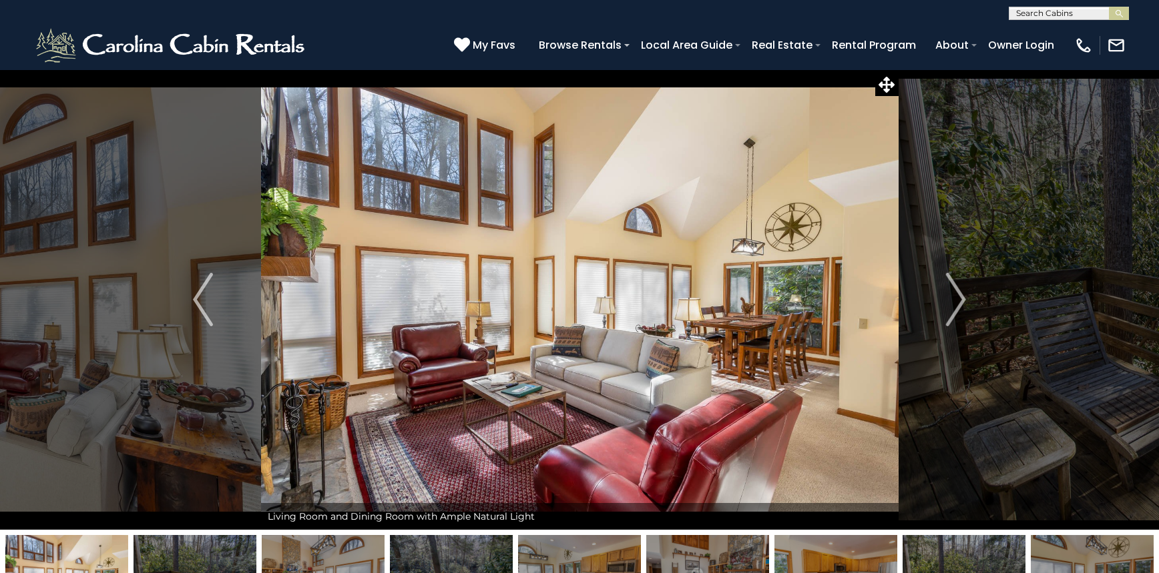
click at [953, 317] on img "Next" at bounding box center [956, 299] width 20 height 53
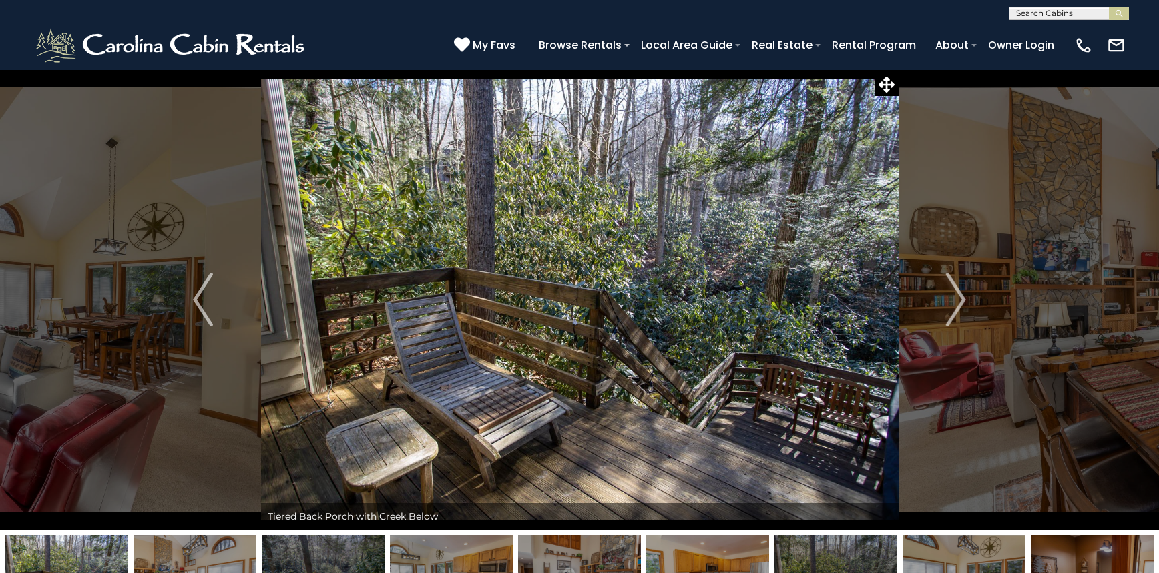
click at [953, 317] on img "Next" at bounding box center [956, 299] width 20 height 53
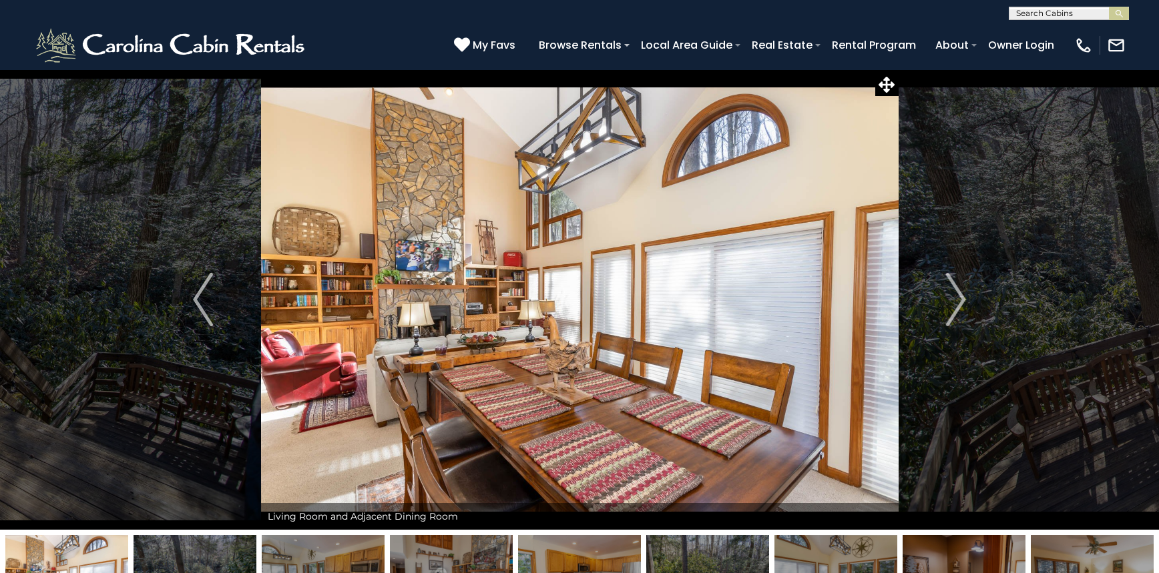
click at [953, 317] on img "Next" at bounding box center [956, 299] width 20 height 53
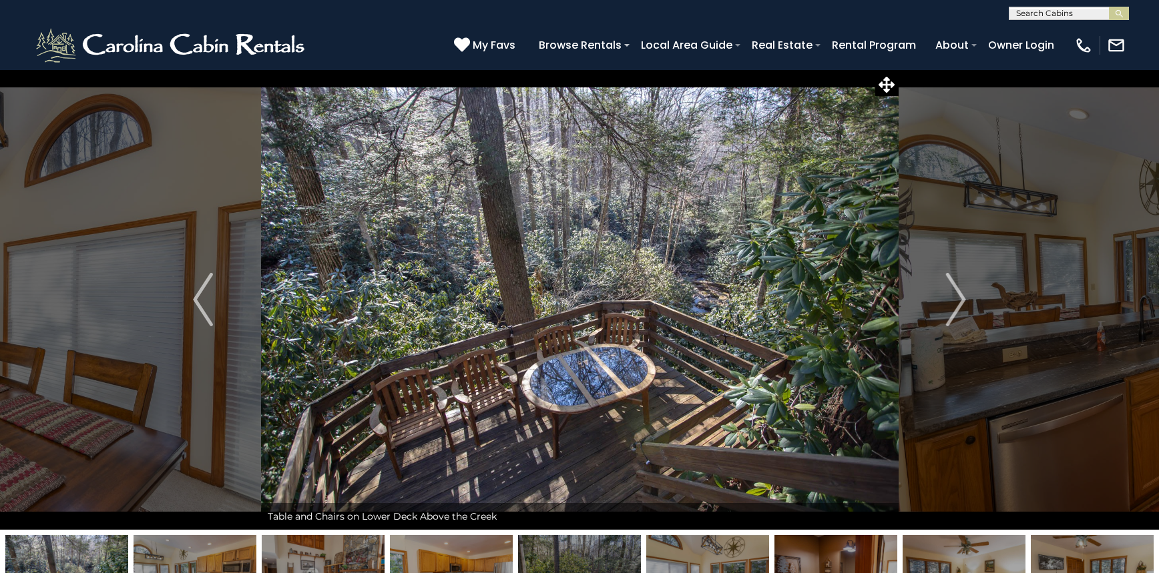
click at [953, 317] on img "Next" at bounding box center [956, 299] width 20 height 53
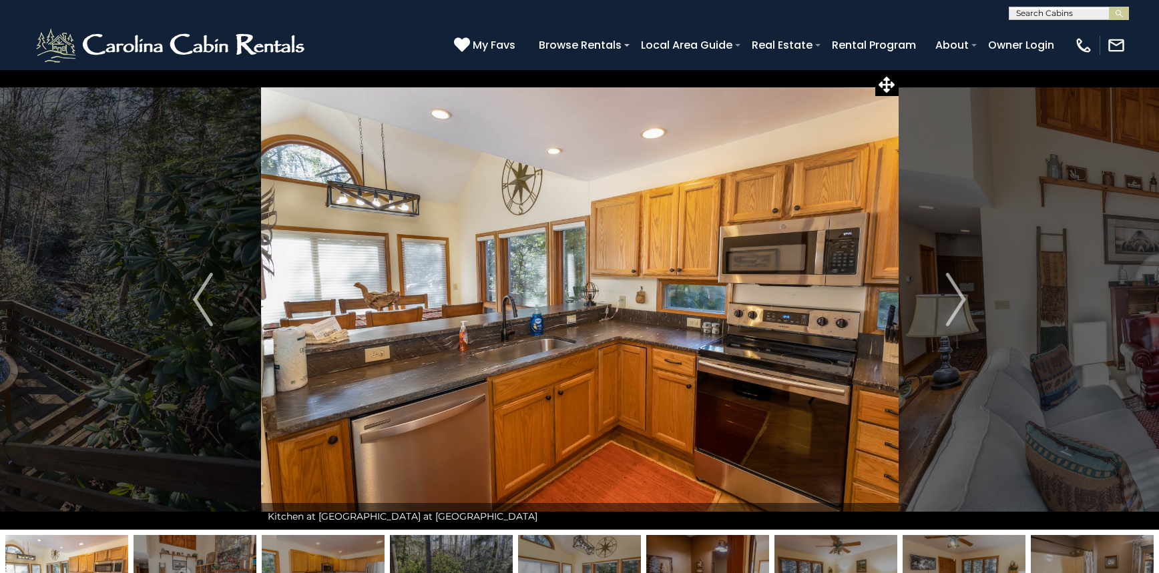
click at [953, 317] on img "Next" at bounding box center [956, 299] width 20 height 53
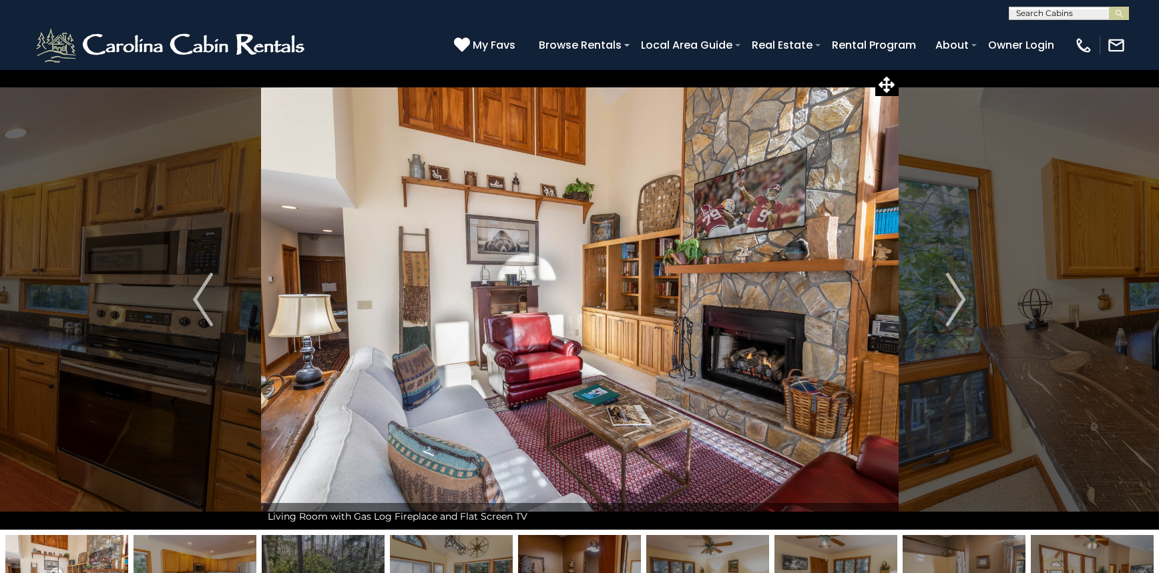
click at [953, 317] on img "Next" at bounding box center [956, 299] width 20 height 53
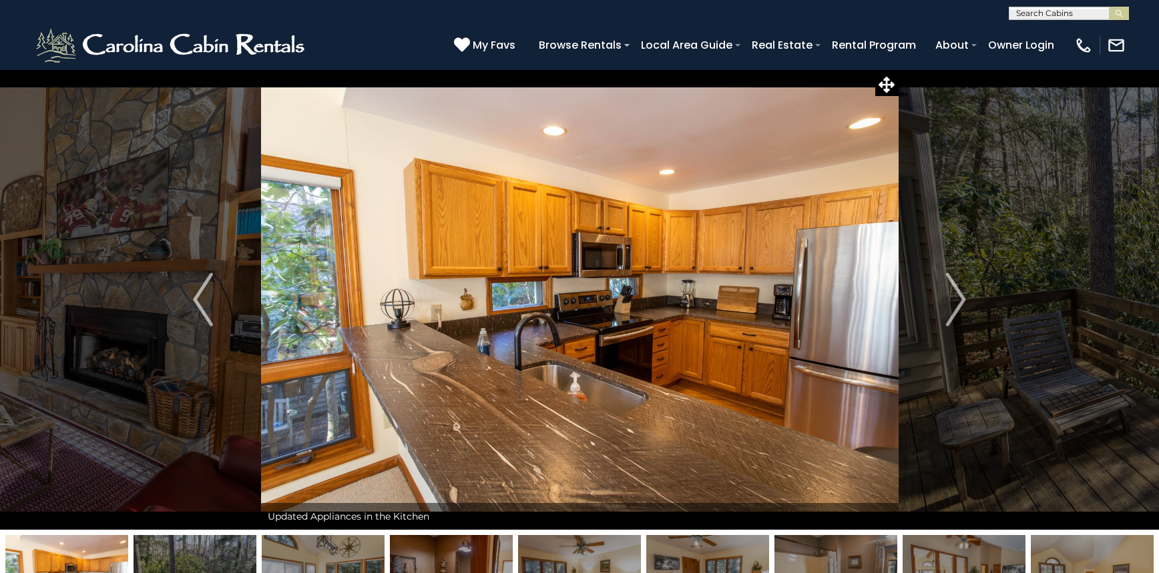
click at [953, 317] on img "Next" at bounding box center [956, 299] width 20 height 53
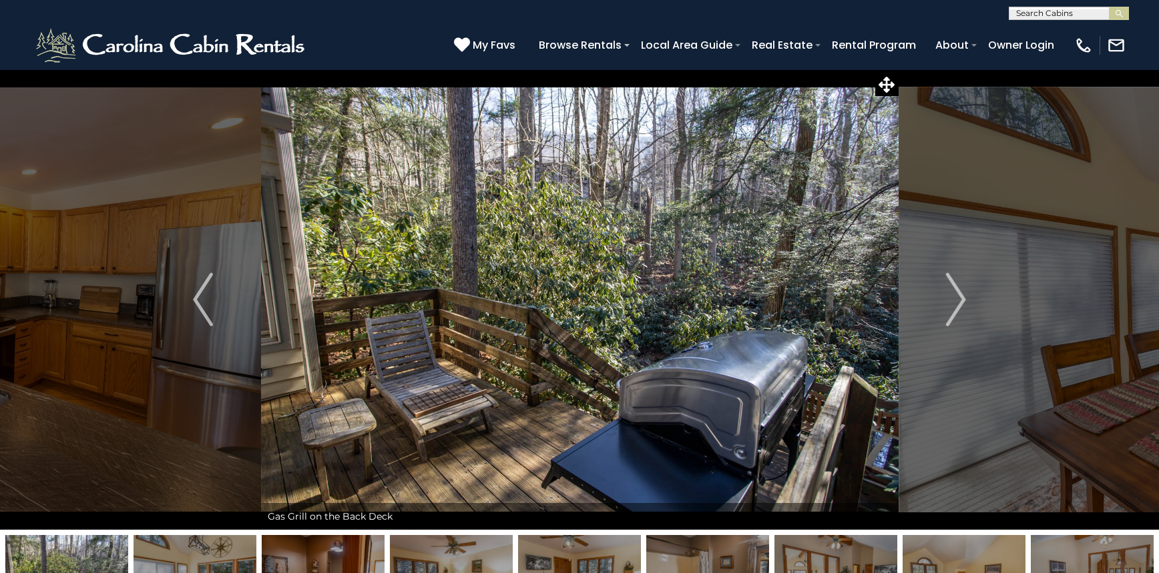
click at [953, 317] on img "Next" at bounding box center [956, 299] width 20 height 53
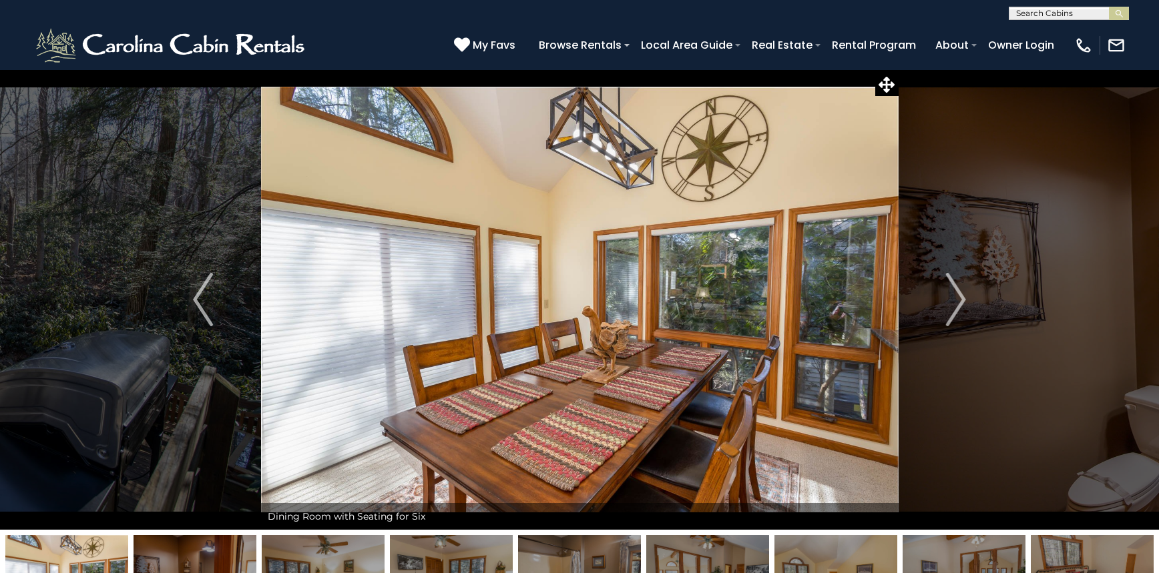
click at [953, 317] on img "Next" at bounding box center [956, 299] width 20 height 53
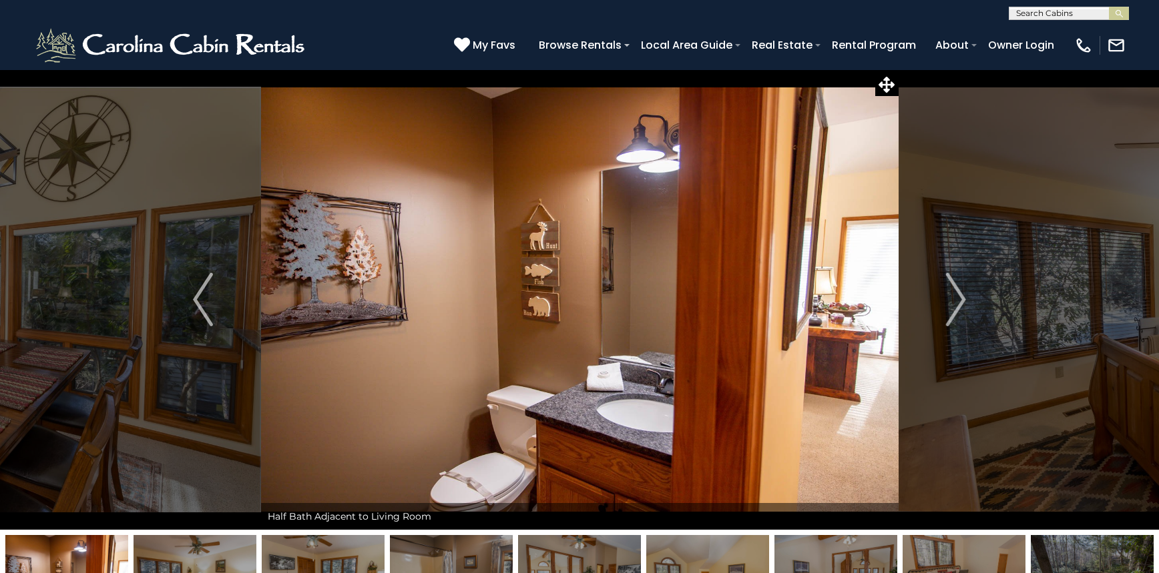
click at [953, 317] on img "Next" at bounding box center [956, 299] width 20 height 53
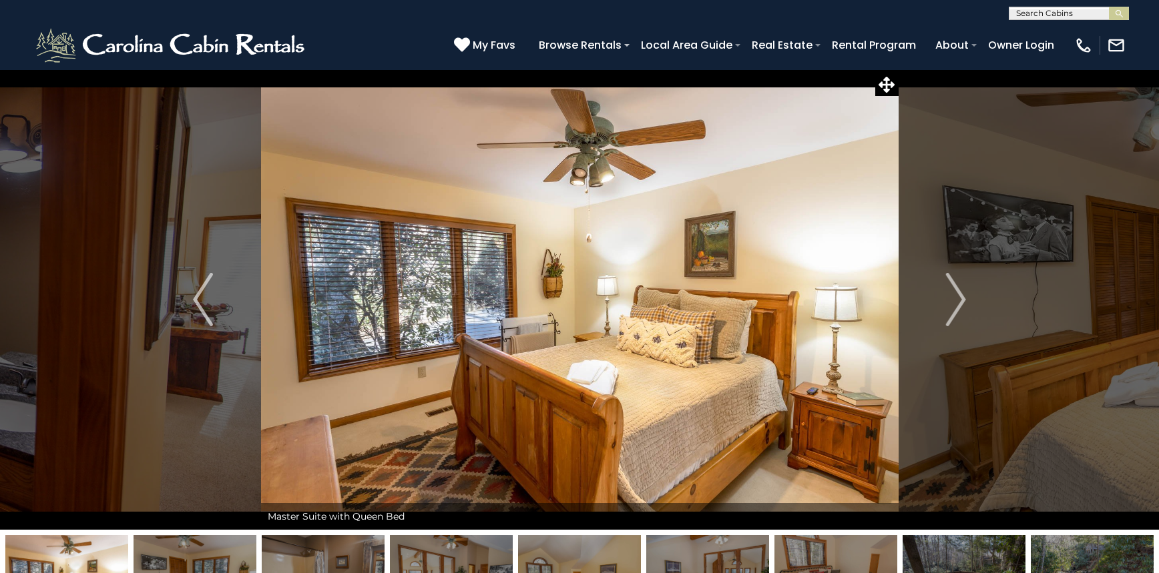
click at [953, 317] on img "Next" at bounding box center [956, 299] width 20 height 53
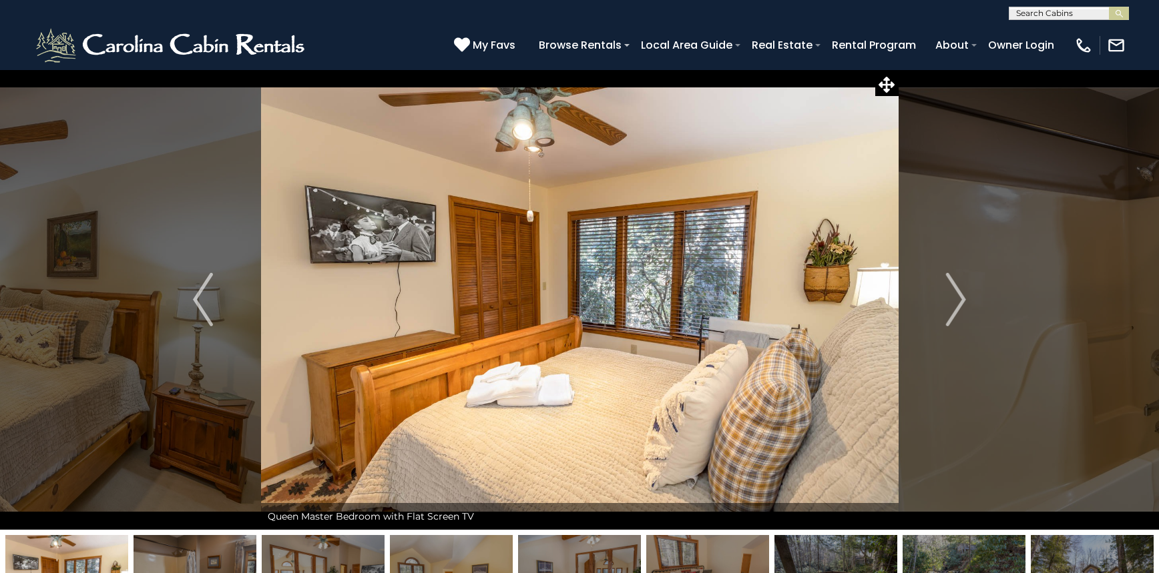
click at [953, 317] on img "Next" at bounding box center [956, 299] width 20 height 53
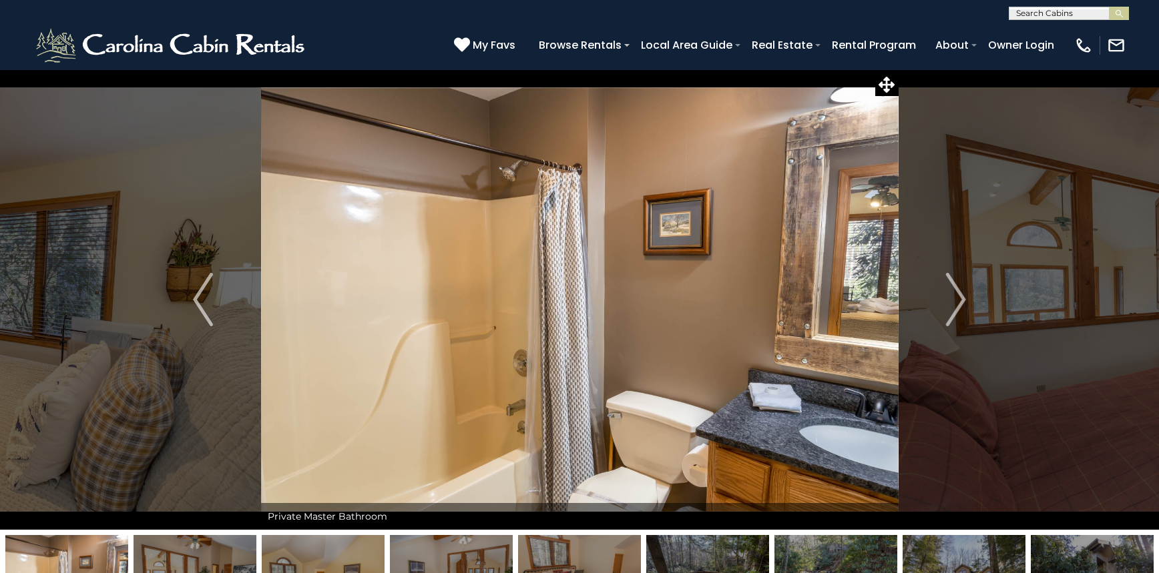
click at [953, 317] on img "Next" at bounding box center [956, 299] width 20 height 53
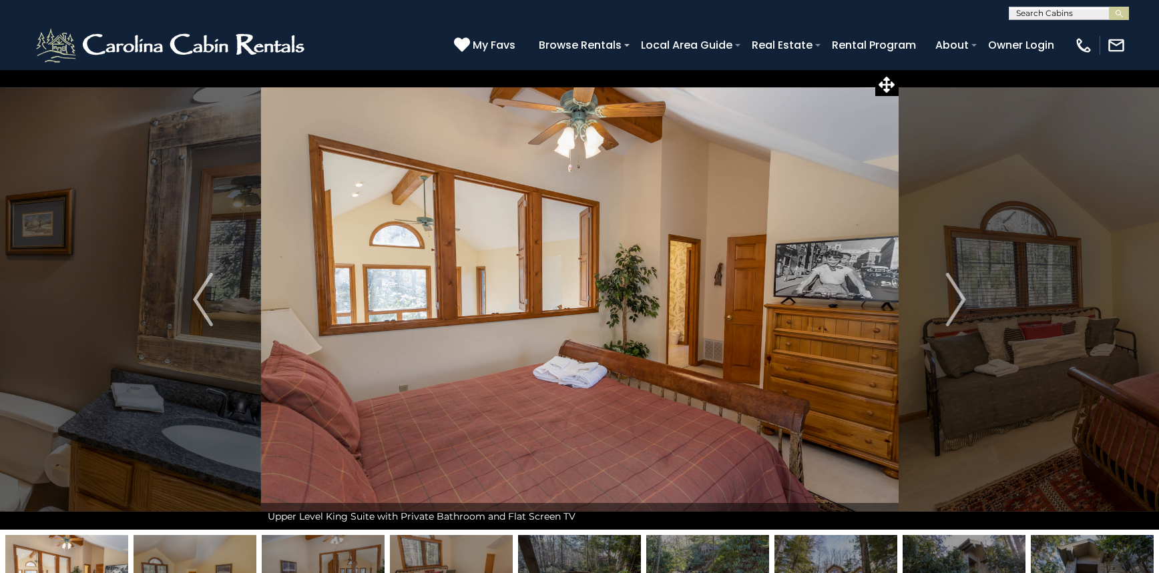
click at [953, 317] on img "Next" at bounding box center [956, 299] width 20 height 53
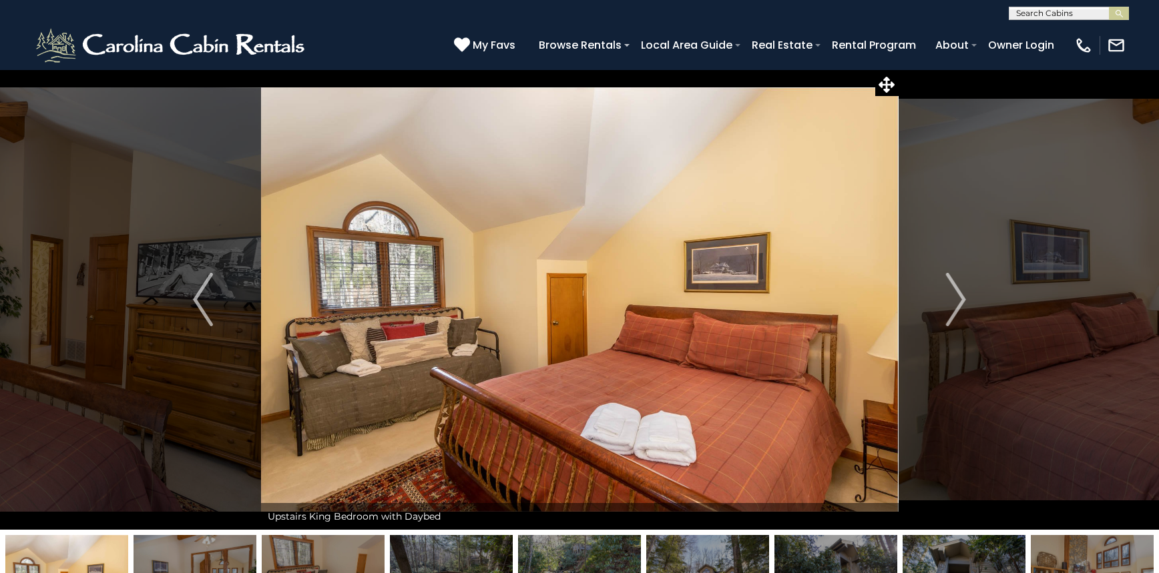
click at [953, 317] on img "Next" at bounding box center [956, 299] width 20 height 53
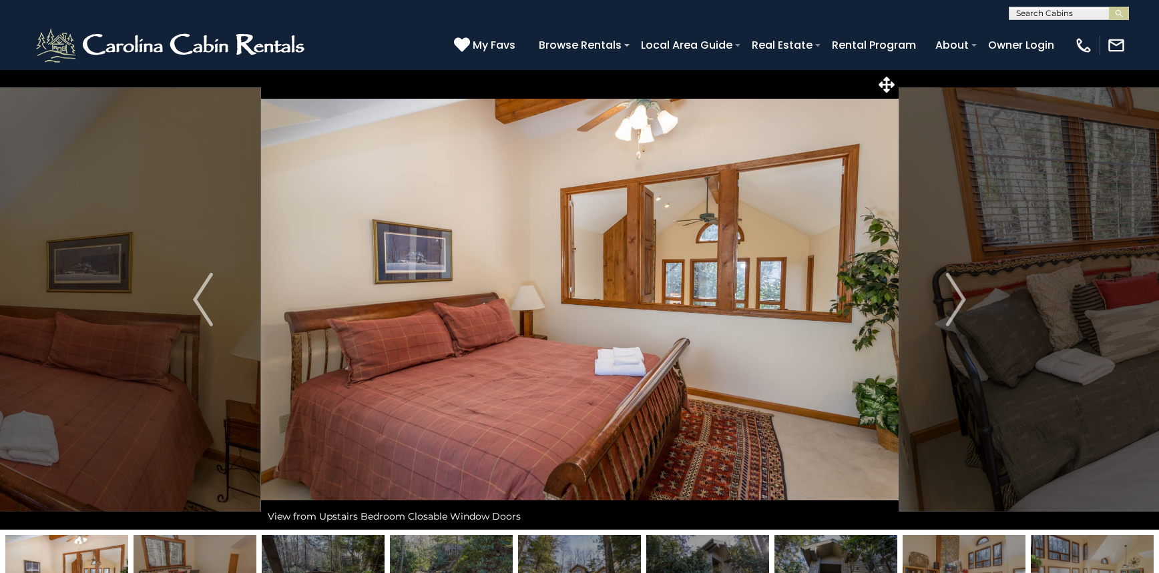
click at [953, 317] on img "Next" at bounding box center [956, 299] width 20 height 53
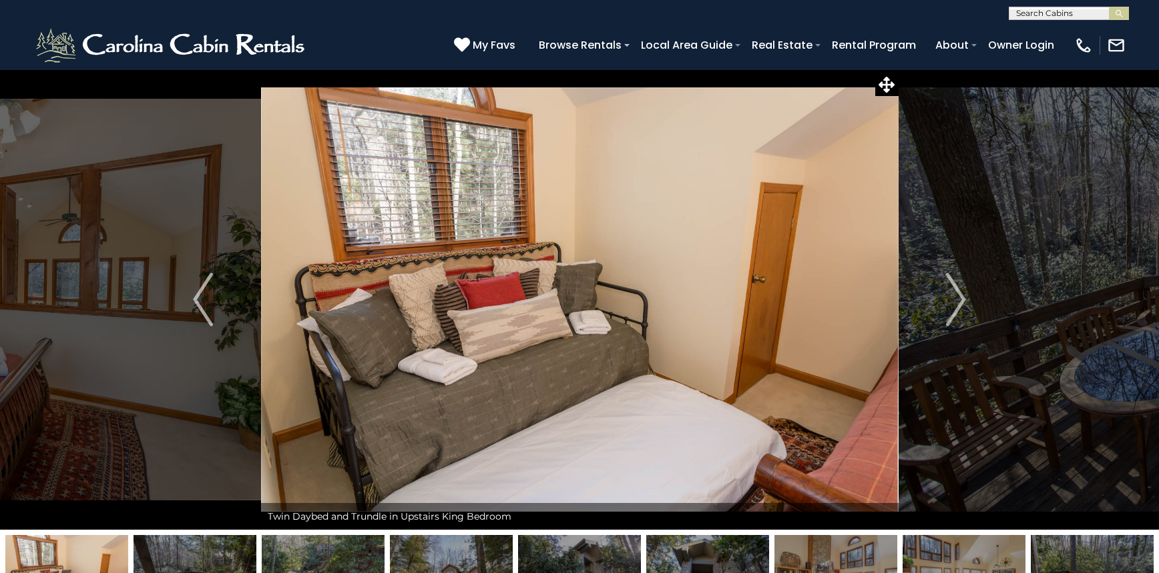
click at [953, 317] on img "Next" at bounding box center [956, 299] width 20 height 53
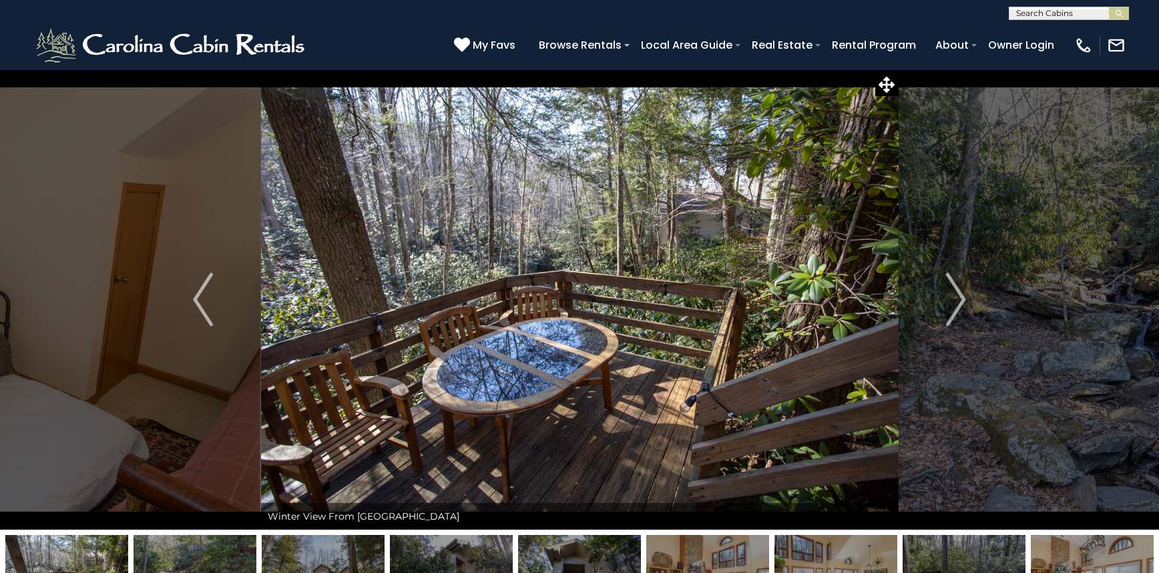
click at [953, 317] on img "Next" at bounding box center [956, 299] width 20 height 53
